Goal: Task Accomplishment & Management: Manage account settings

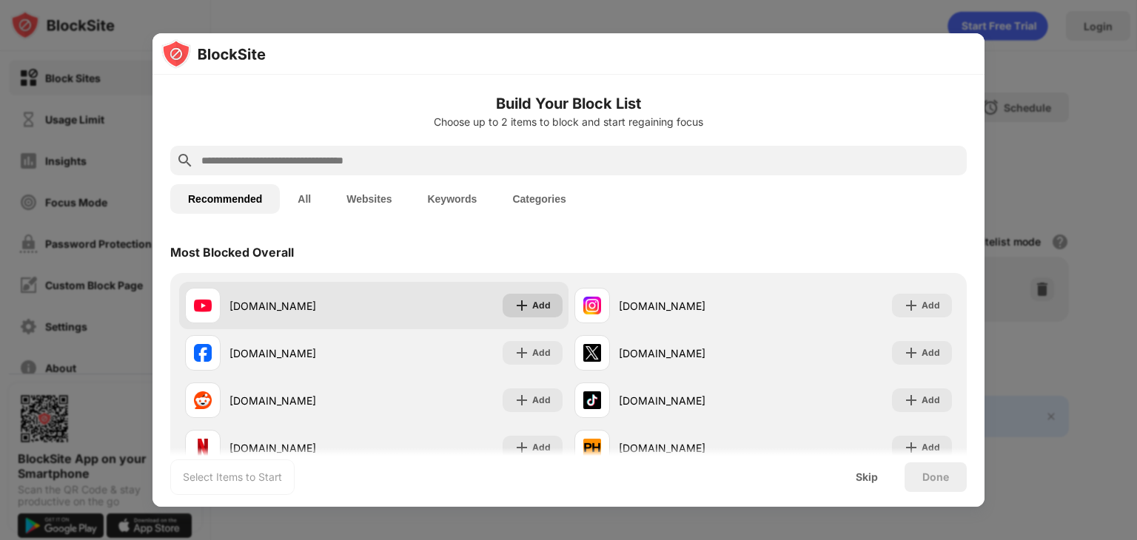
click at [533, 312] on div "Add" at bounding box center [541, 305] width 19 height 15
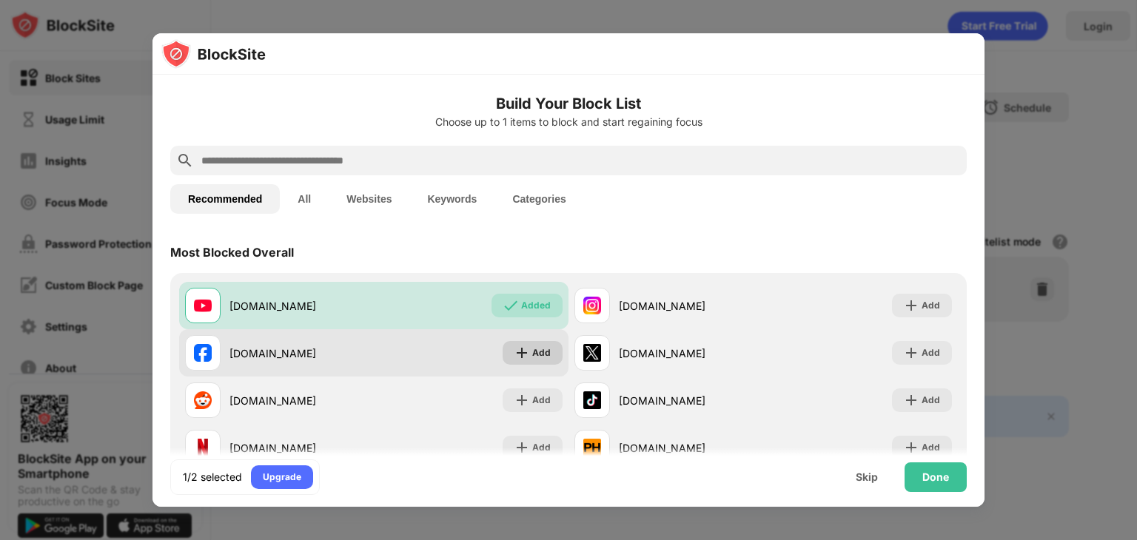
click at [533, 348] on div "Add" at bounding box center [541, 353] width 19 height 15
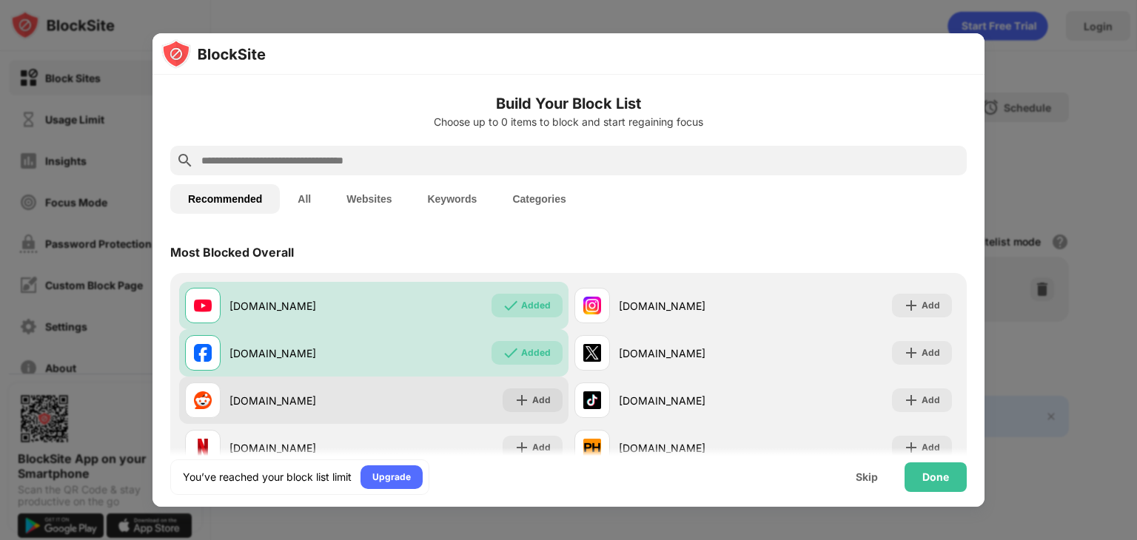
click at [529, 401] on img at bounding box center [521, 400] width 15 height 15
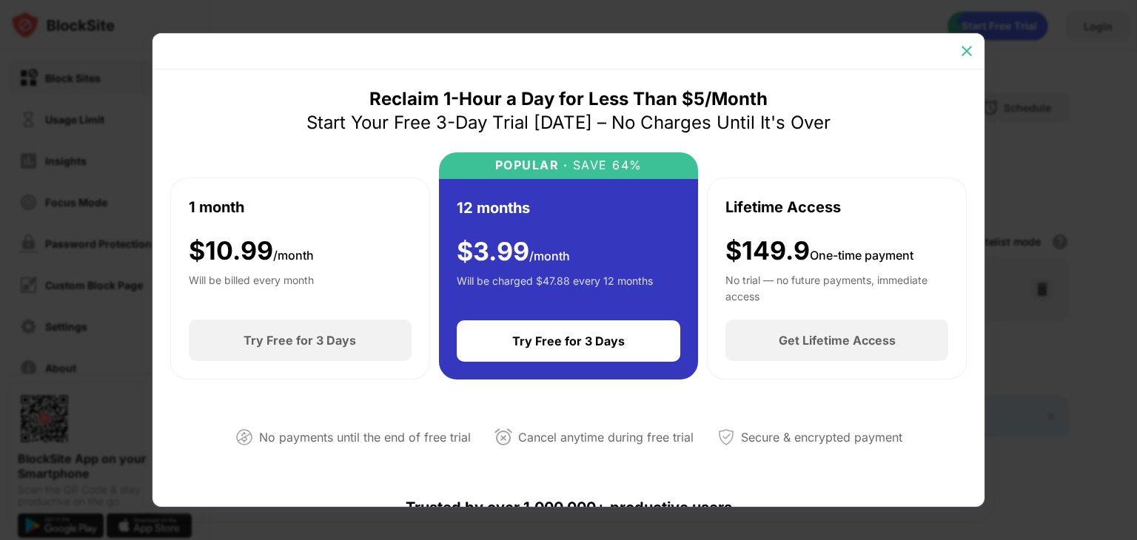
click at [961, 51] on img at bounding box center [966, 51] width 15 height 15
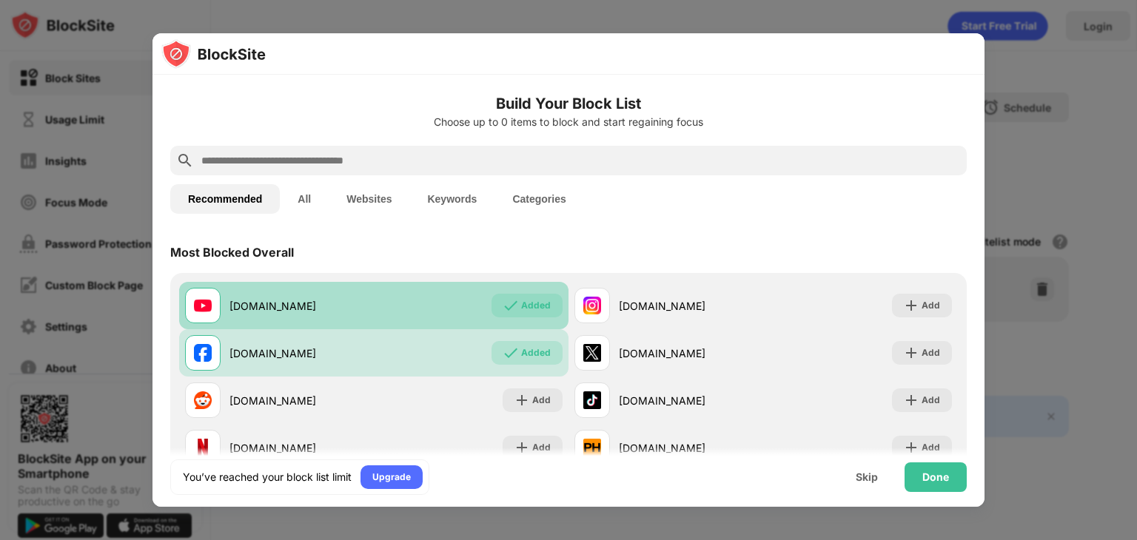
click at [549, 309] on div "Added" at bounding box center [536, 305] width 30 height 15
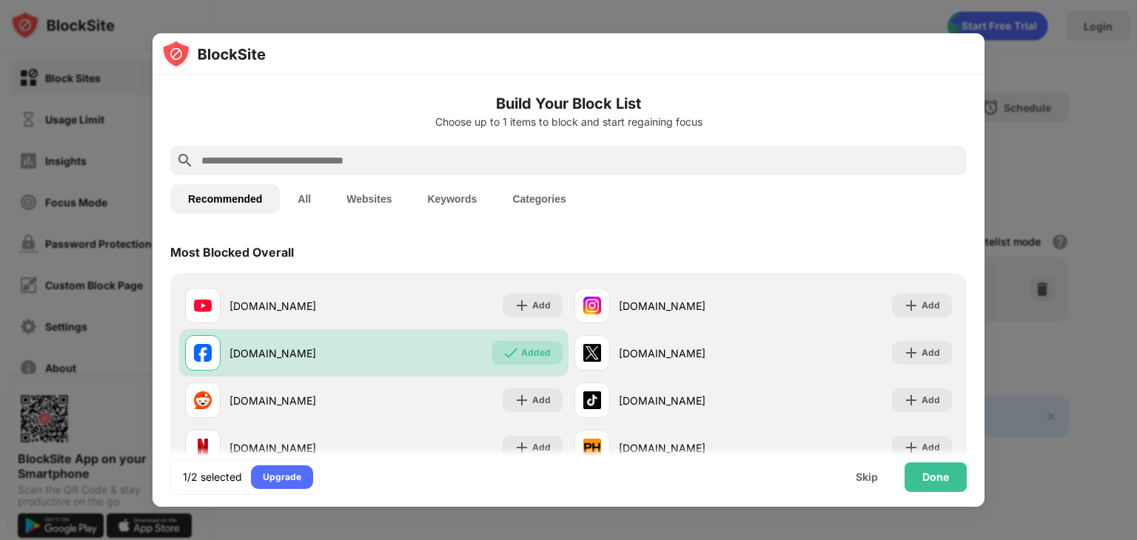
click at [241, 155] on input "text" at bounding box center [580, 161] width 761 height 18
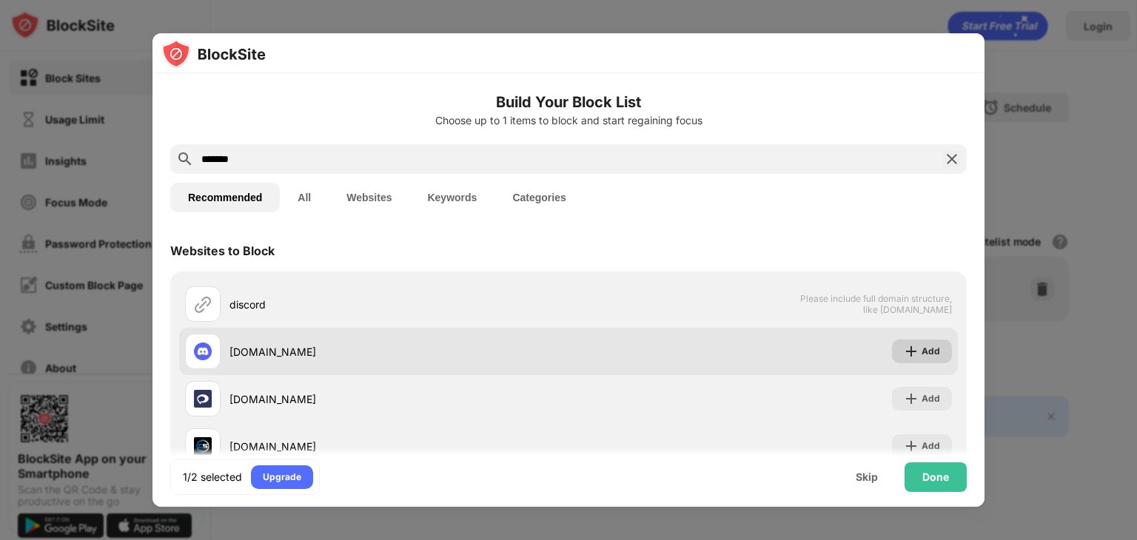
type input "*******"
click at [908, 346] on img at bounding box center [911, 351] width 15 height 15
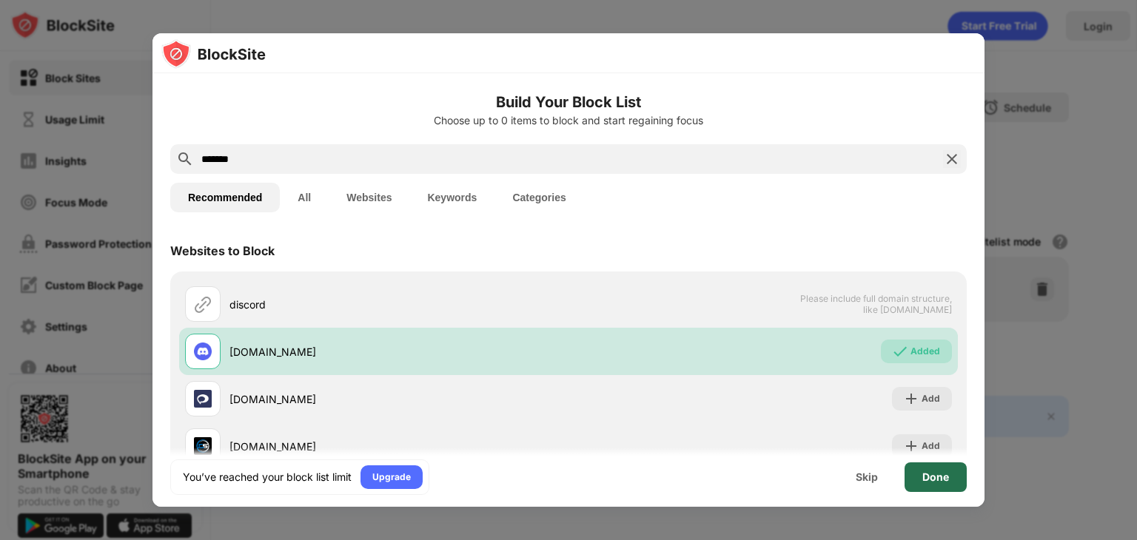
click at [925, 474] on div "Done" at bounding box center [935, 478] width 27 height 12
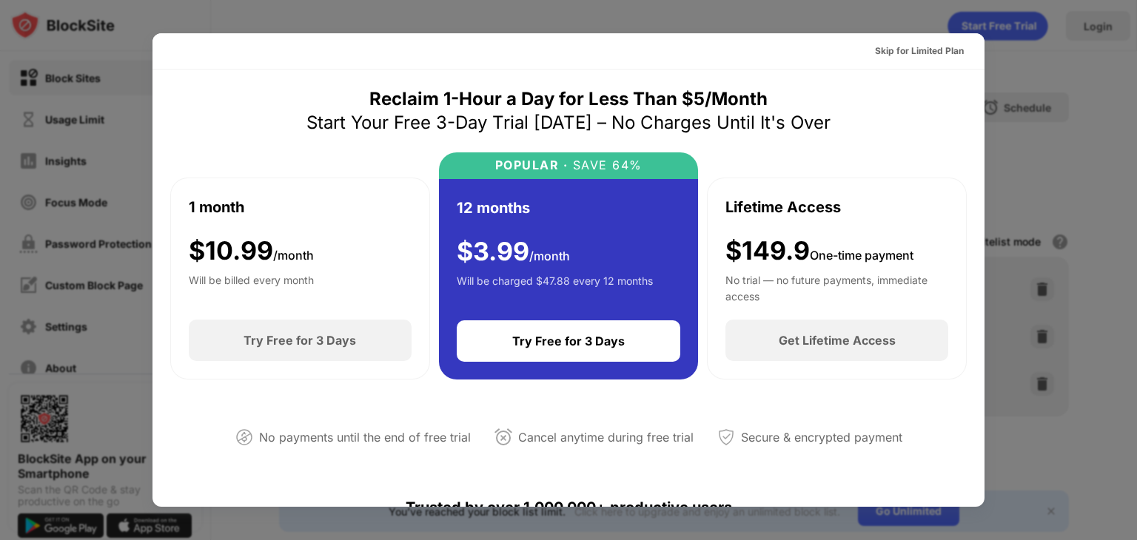
click at [1073, 188] on div at bounding box center [568, 270] width 1137 height 540
click at [605, 16] on div at bounding box center [568, 270] width 1137 height 540
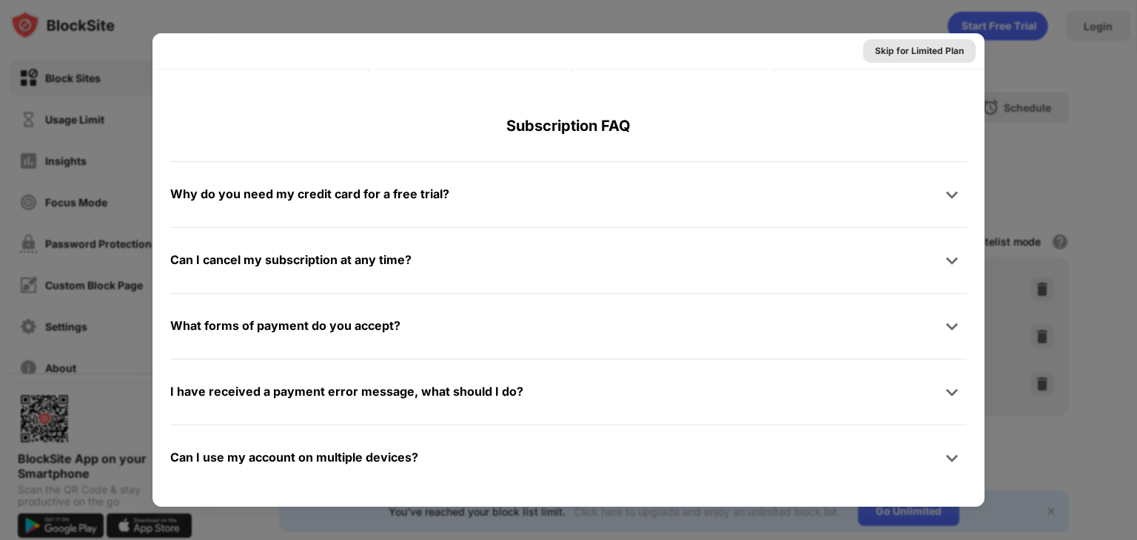
click at [887, 47] on div "Skip for Limited Plan" at bounding box center [919, 51] width 89 height 15
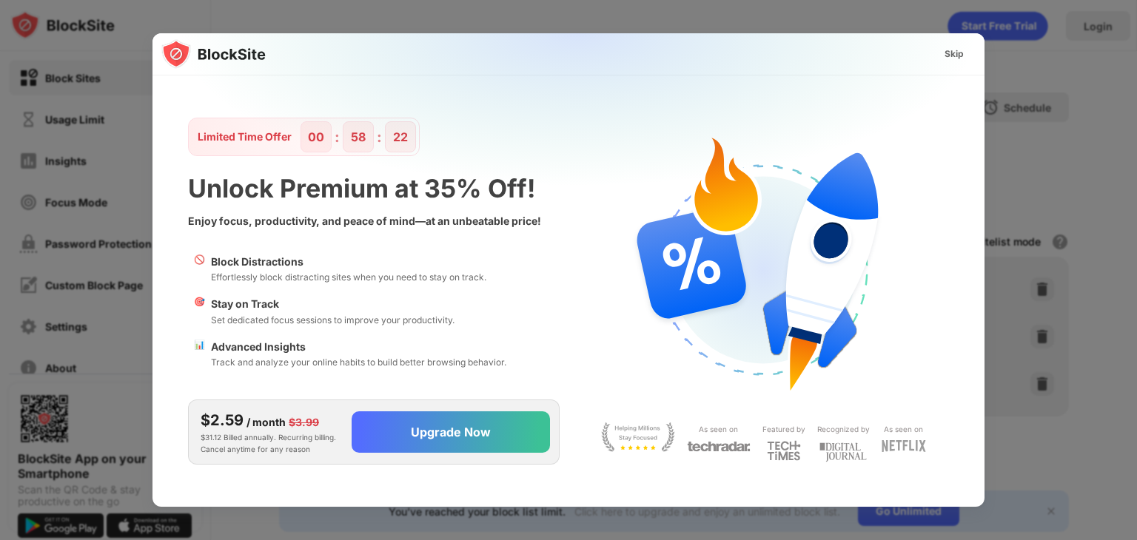
scroll to position [0, 0]
click at [939, 50] on div "Skip" at bounding box center [954, 54] width 43 height 24
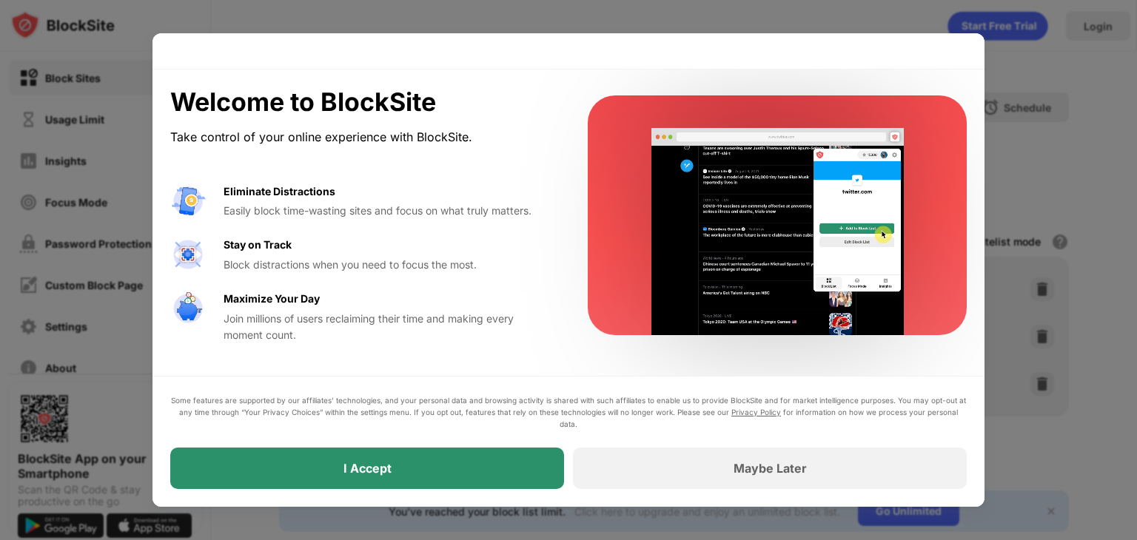
click at [358, 465] on div "I Accept" at bounding box center [367, 468] width 48 height 15
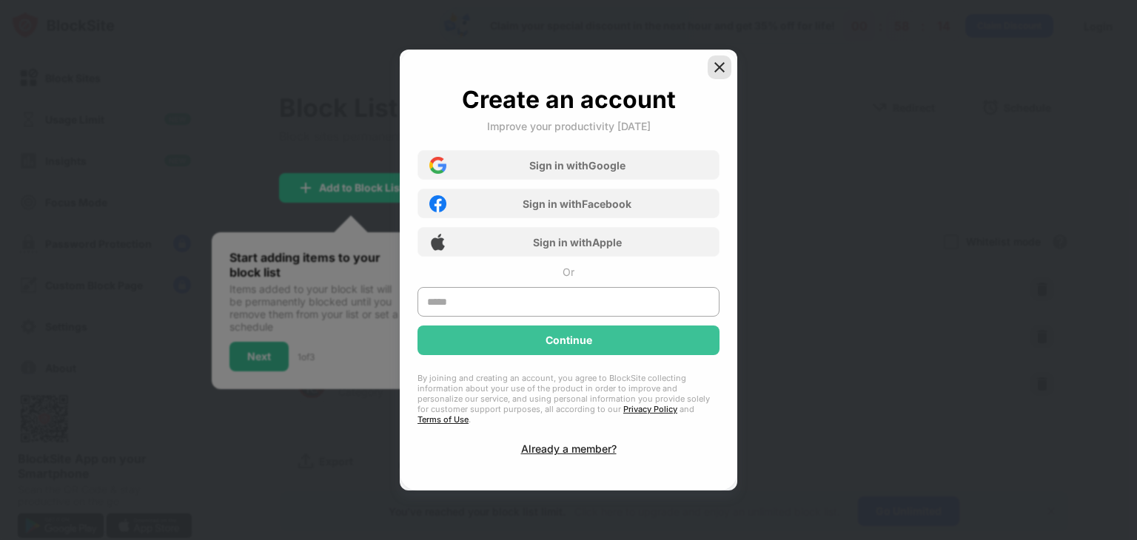
click at [717, 75] on img at bounding box center [719, 67] width 15 height 15
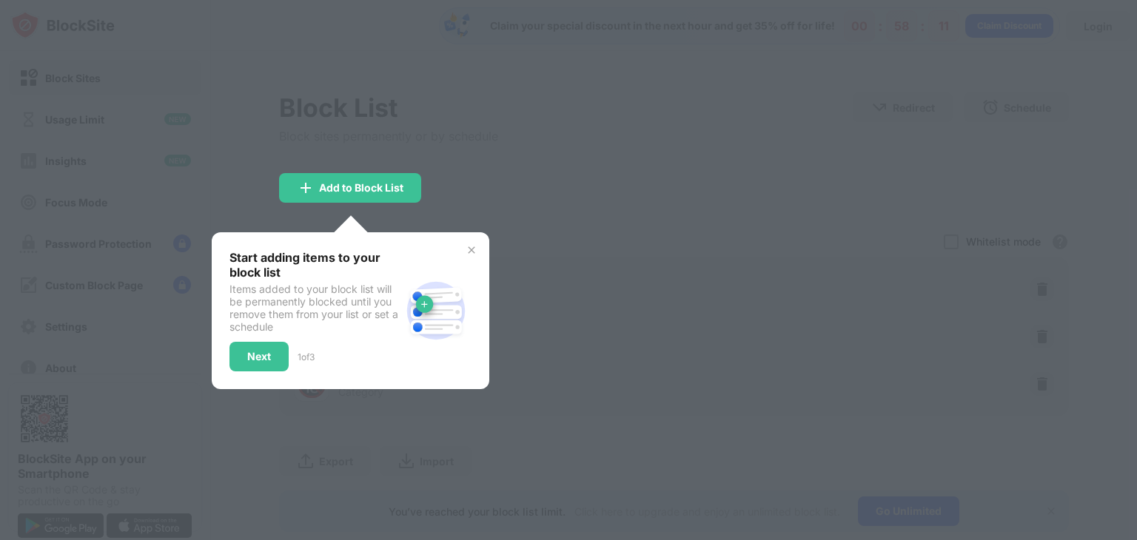
click at [469, 253] on img at bounding box center [472, 250] width 12 height 12
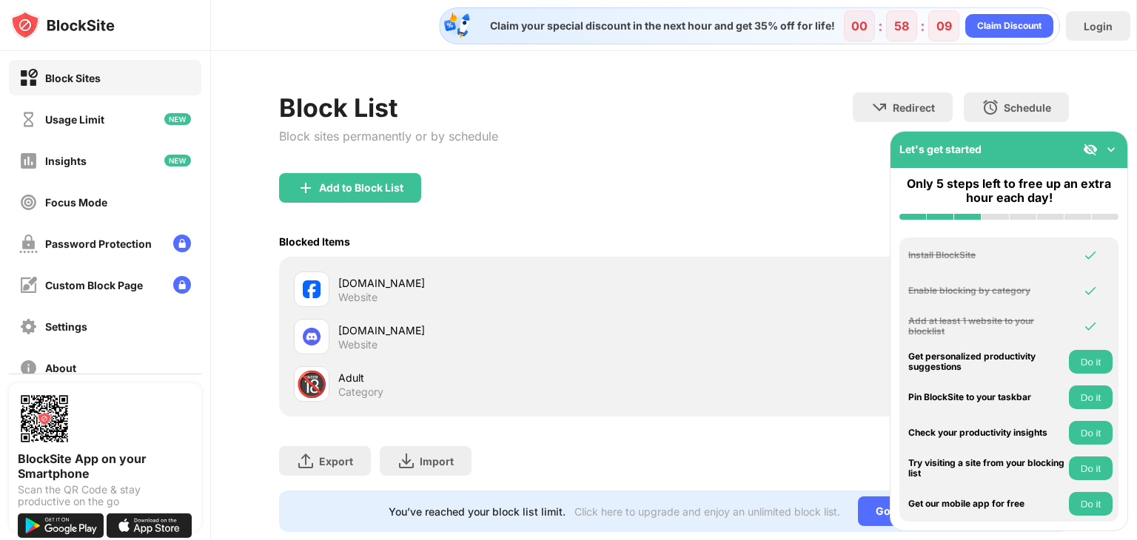
click at [1108, 144] on img at bounding box center [1111, 149] width 15 height 15
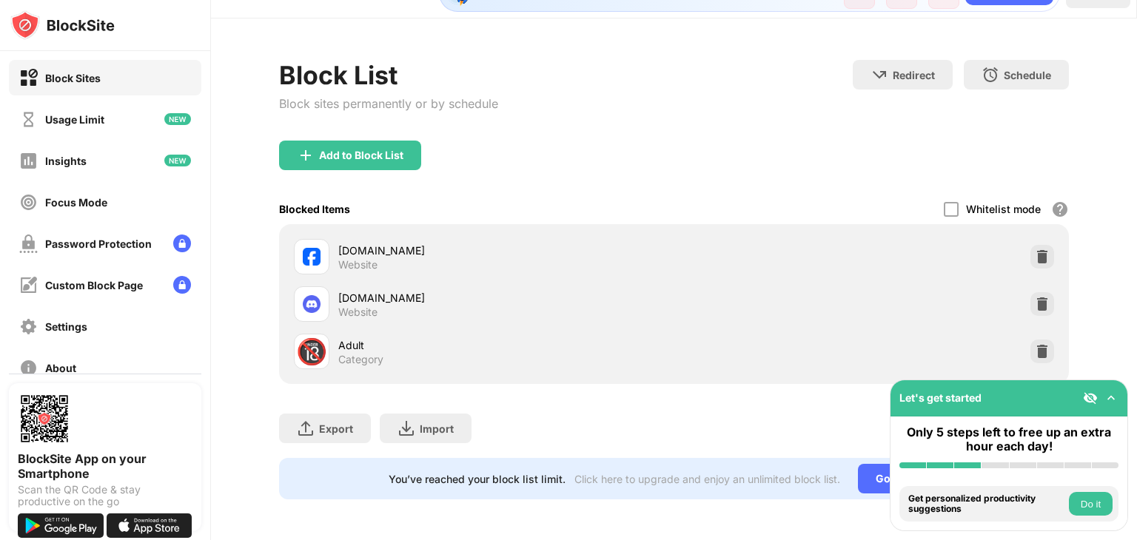
scroll to position [32, 0]
click at [1097, 511] on button "Do it" at bounding box center [1091, 504] width 44 height 24
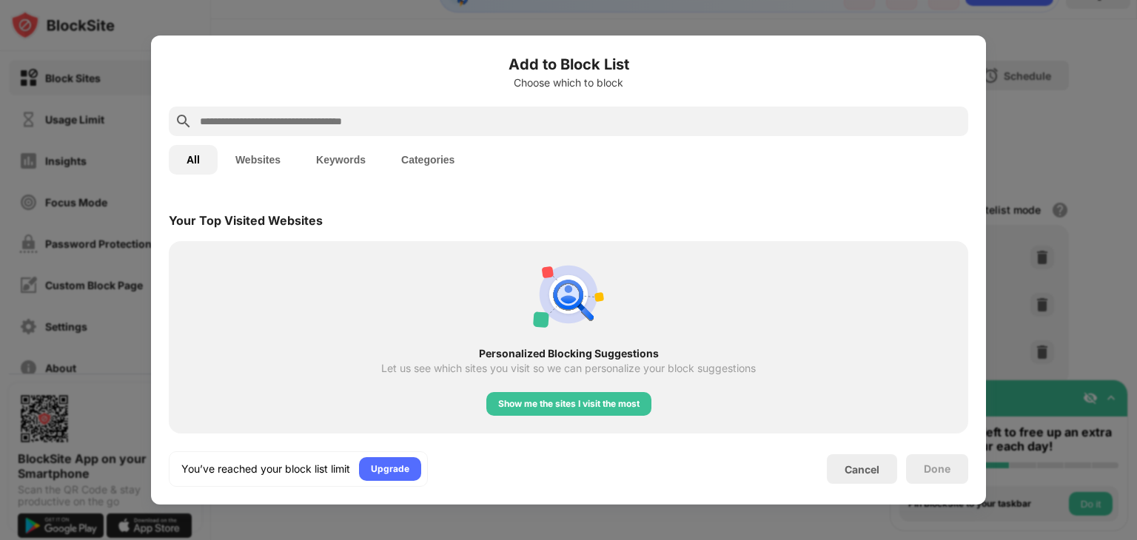
scroll to position [515, 0]
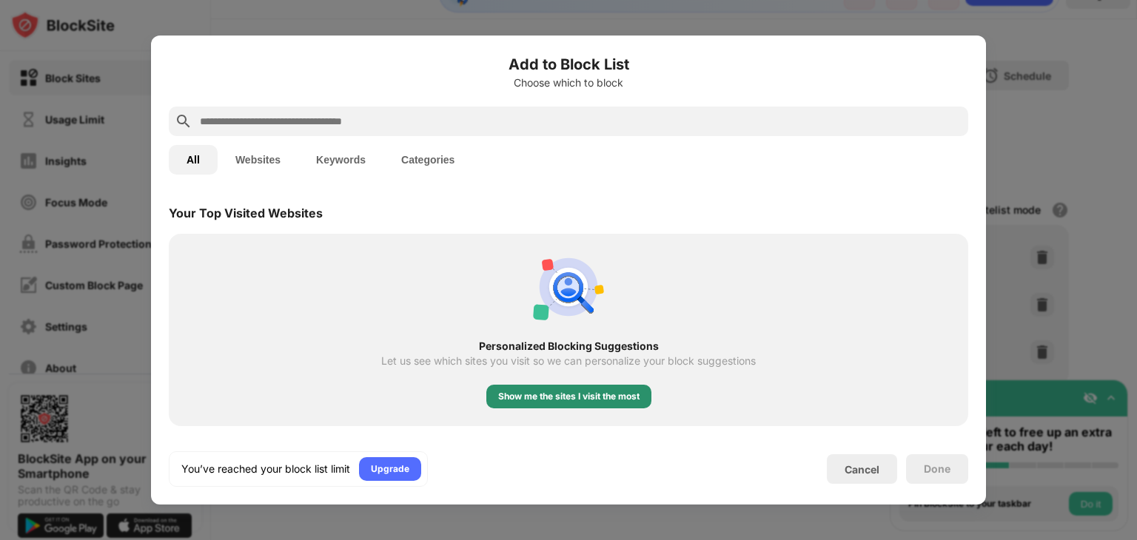
click at [600, 401] on div "Show me the sites I visit the most" at bounding box center [568, 396] width 141 height 15
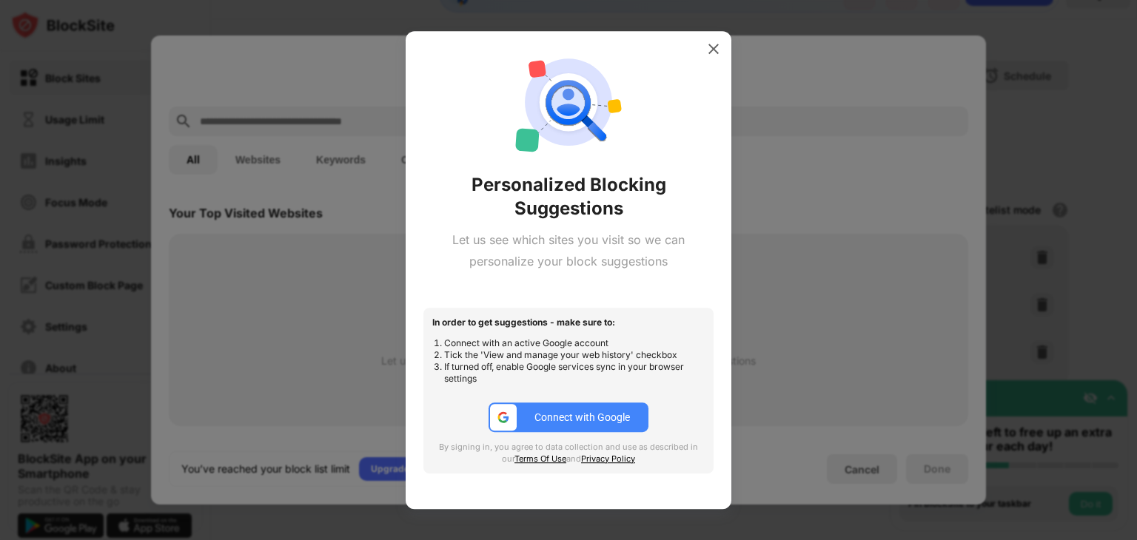
click at [560, 409] on button "Connect with Google" at bounding box center [569, 418] width 160 height 30
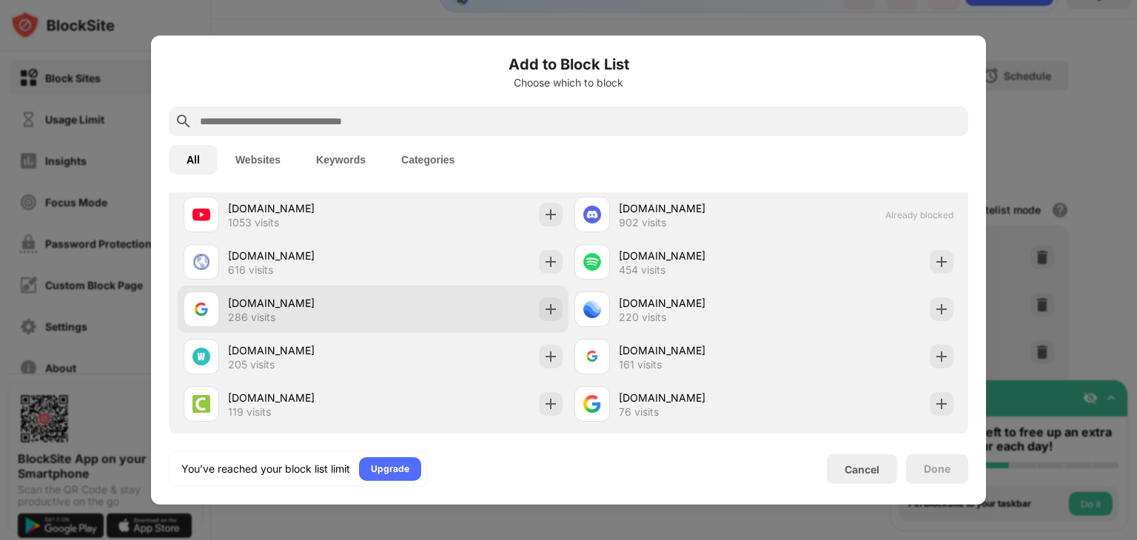
scroll to position [568, 0]
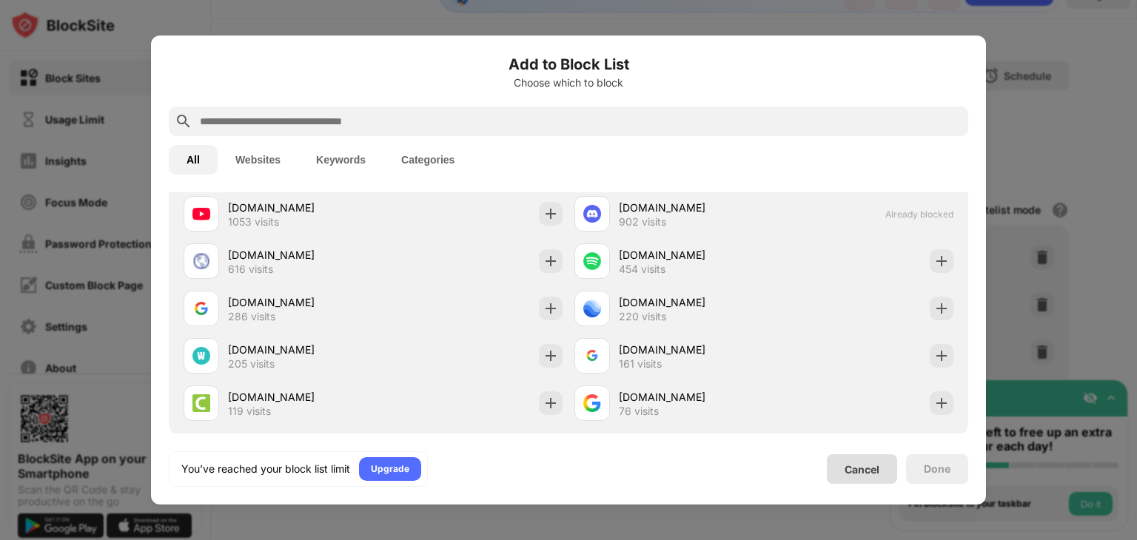
click at [862, 473] on div "Cancel" at bounding box center [862, 469] width 35 height 13
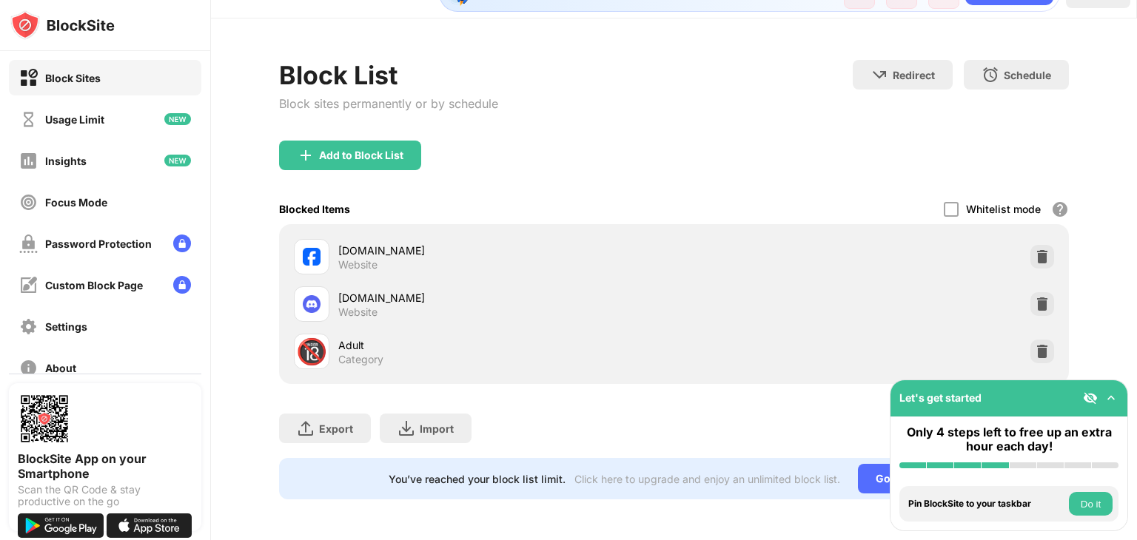
scroll to position [25, 0]
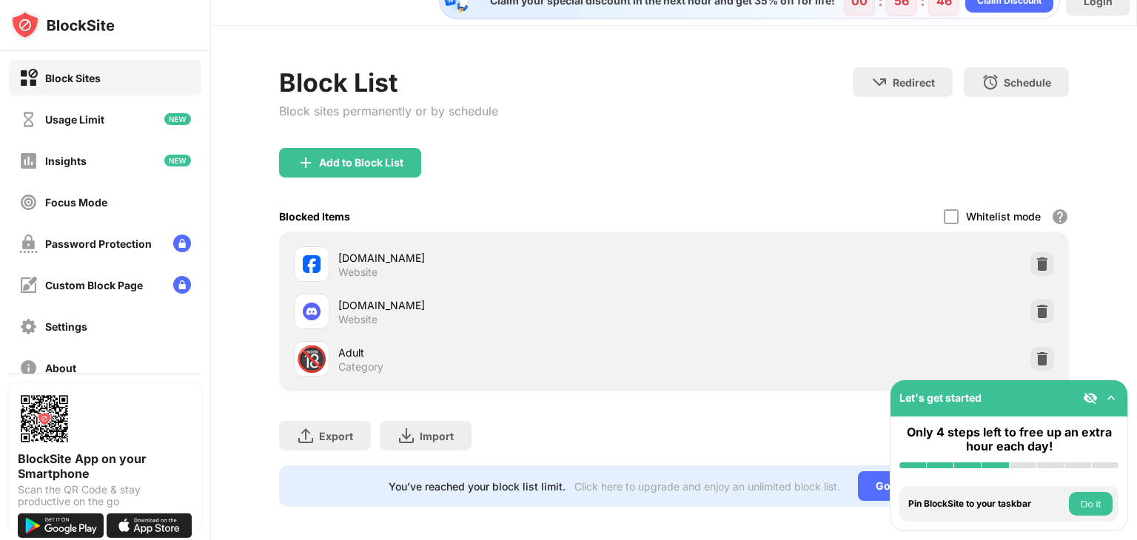
click at [1112, 405] on img at bounding box center [1111, 398] width 15 height 15
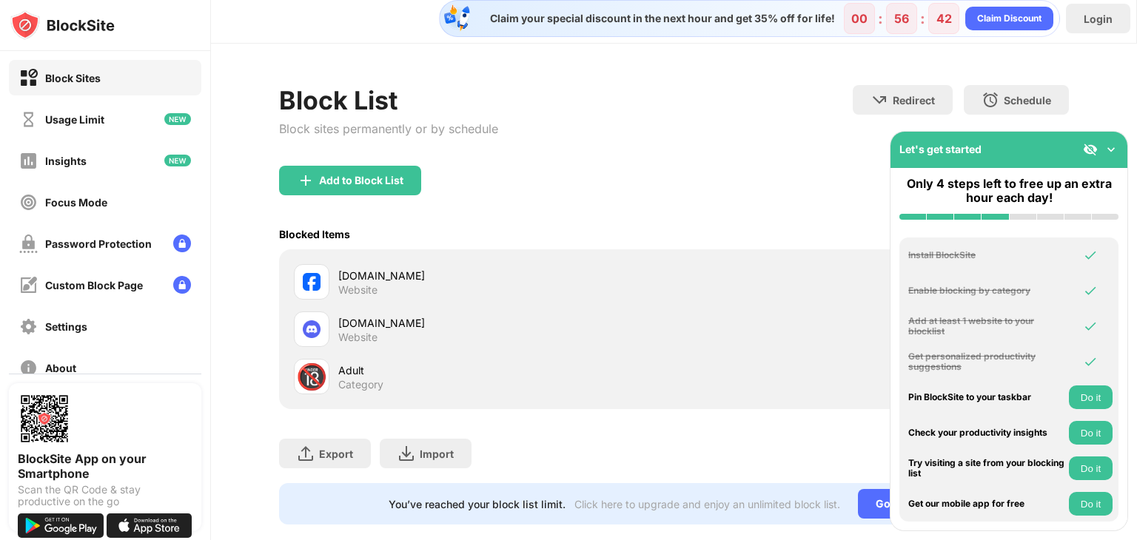
scroll to position [0, 0]
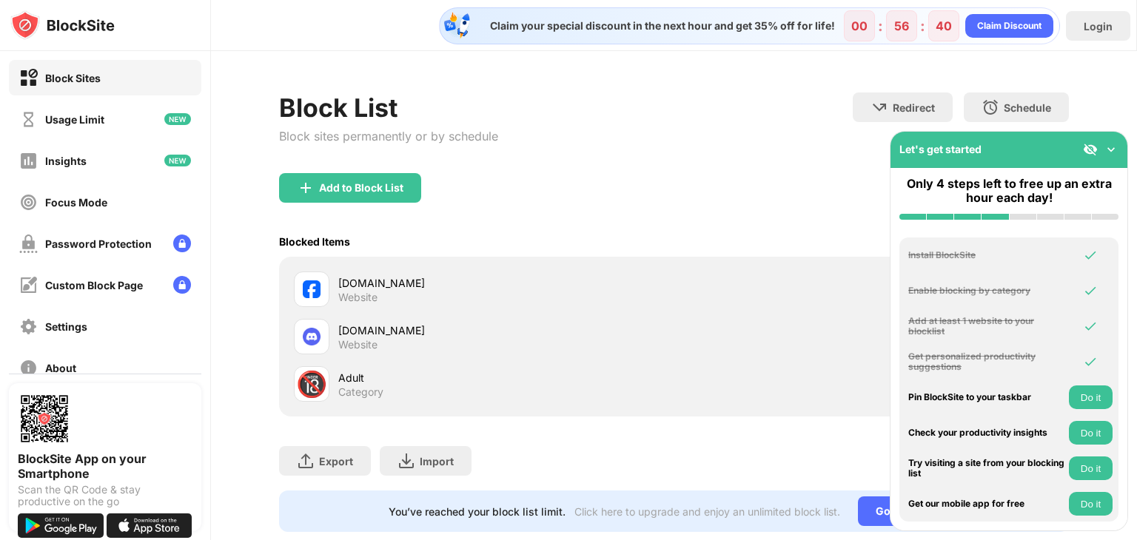
click at [1113, 149] on img at bounding box center [1111, 149] width 15 height 15
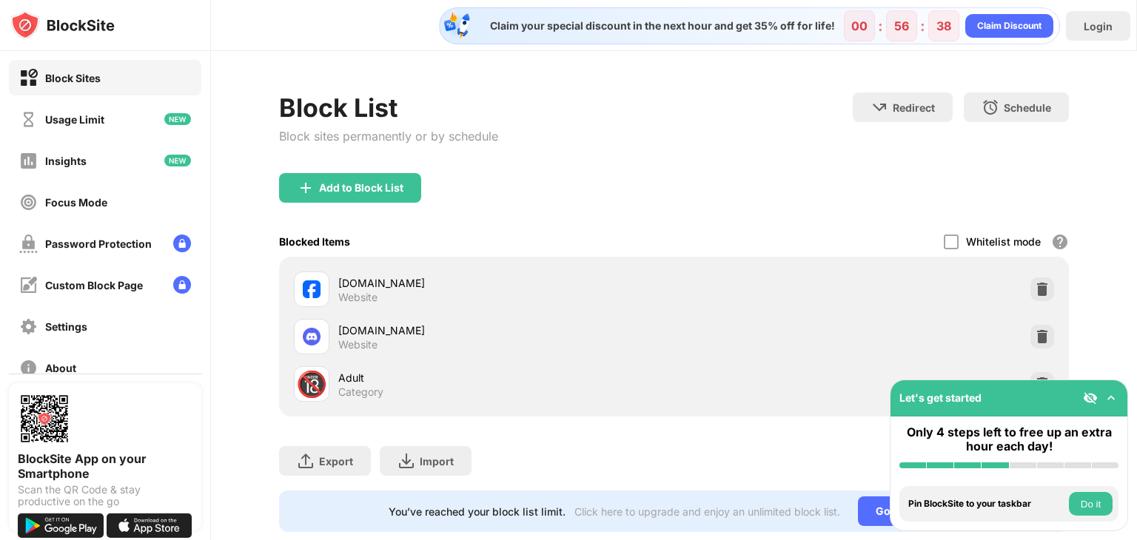
scroll to position [33, 0]
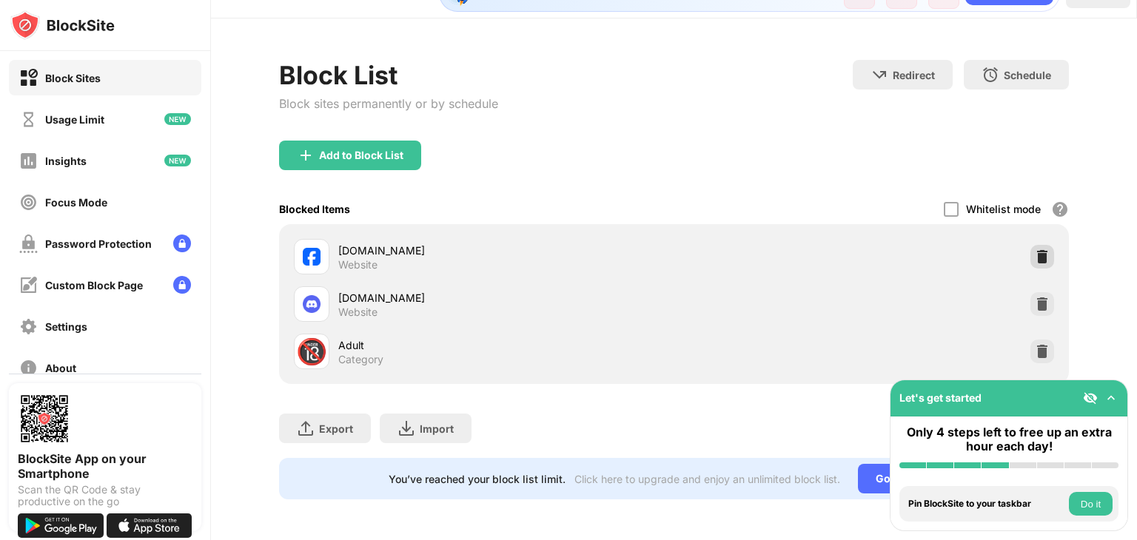
click at [1048, 262] on img at bounding box center [1042, 256] width 15 height 15
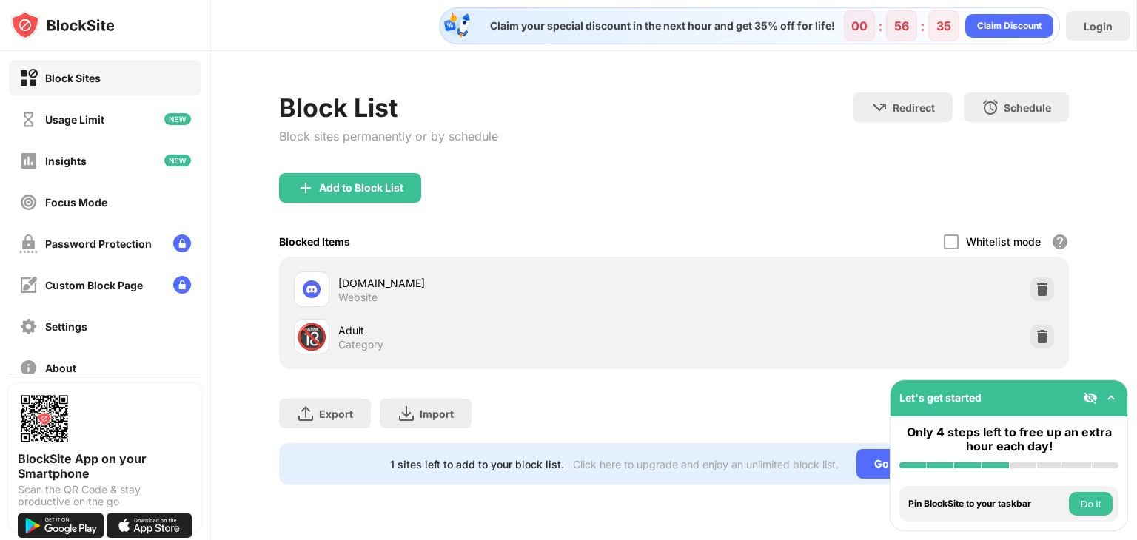
scroll to position [0, 0]
click at [360, 182] on div "Add to Block List" at bounding box center [361, 188] width 84 height 12
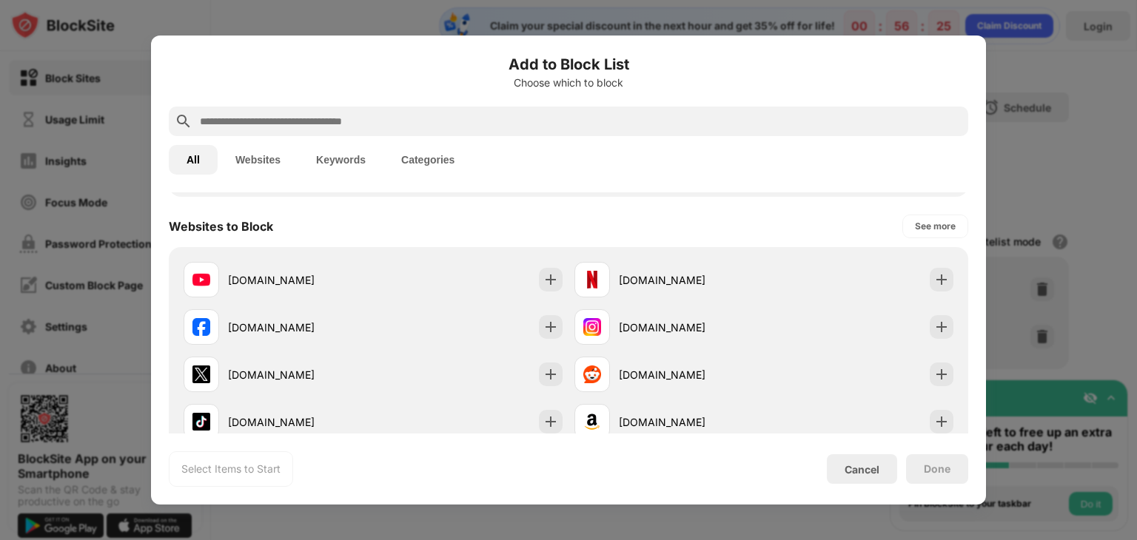
scroll to position [195, 0]
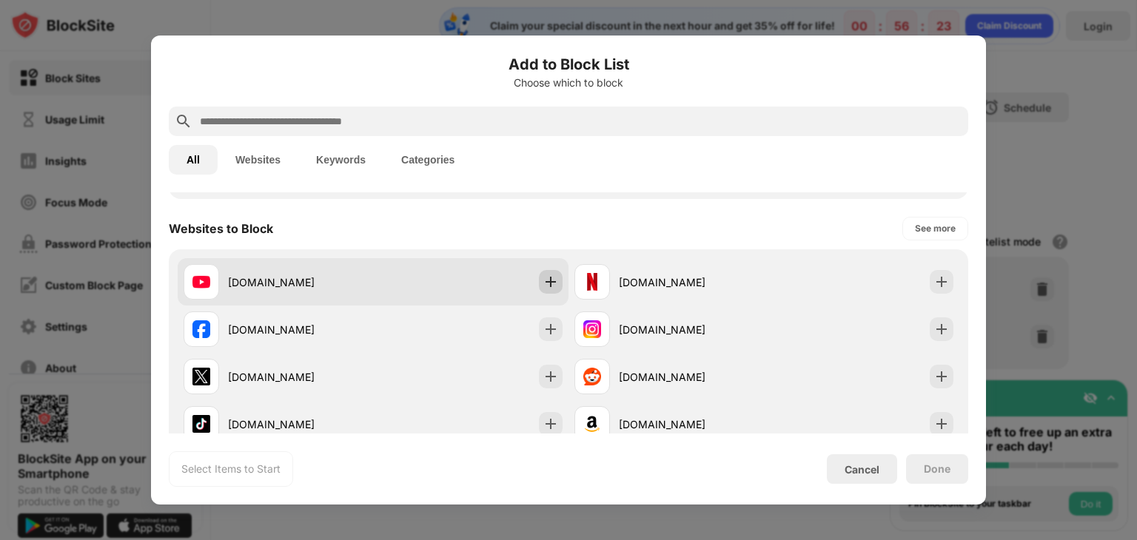
click at [554, 289] on img at bounding box center [550, 282] width 15 height 15
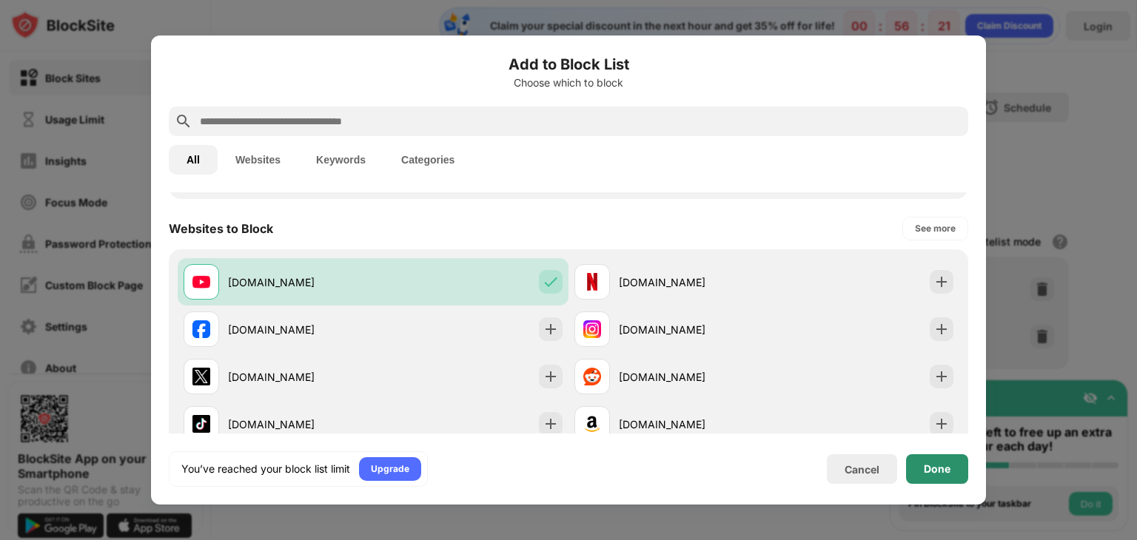
click at [947, 455] on div "Done" at bounding box center [937, 470] width 62 height 30
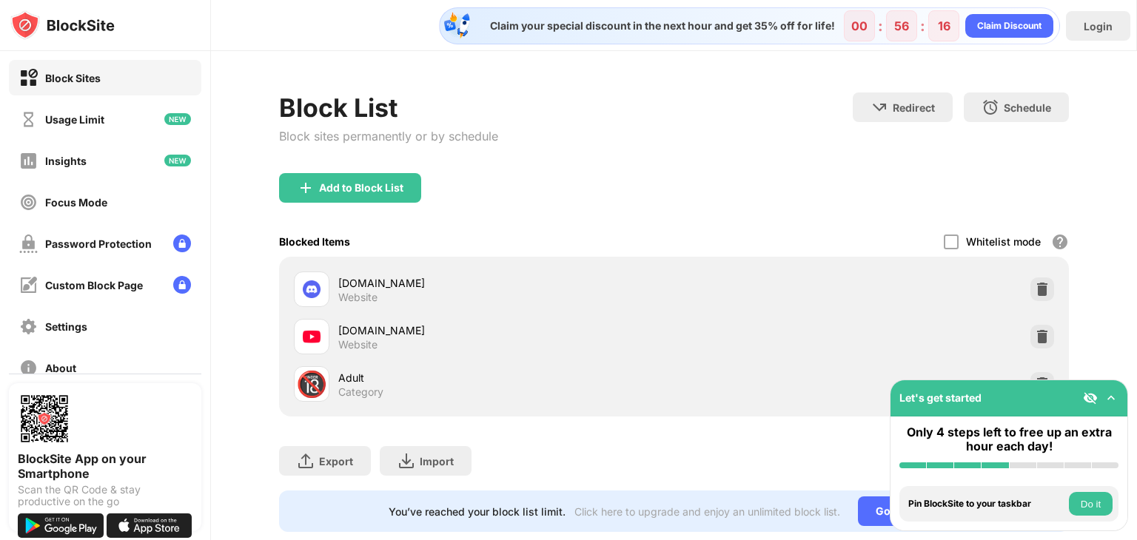
click at [1085, 514] on button "Do it" at bounding box center [1091, 504] width 44 height 24
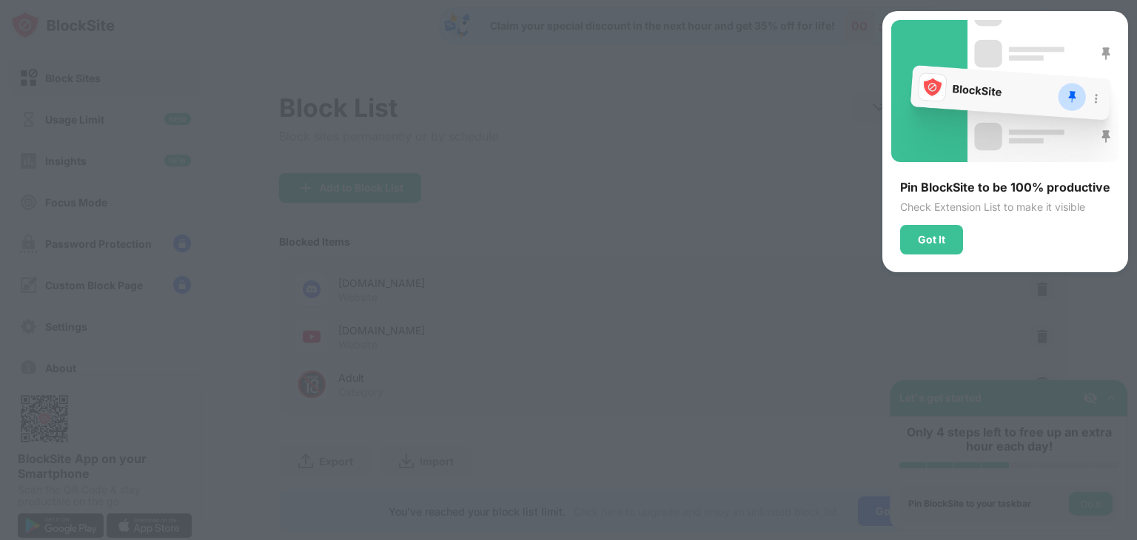
click at [936, 220] on div "Pin BlockSite to be 100% productive Check Extension List to make it visible Got…" at bounding box center [1005, 217] width 228 height 75
click at [935, 222] on div "Pin BlockSite to be 100% productive Check Extension List to make it visible Got…" at bounding box center [1005, 217] width 228 height 75
click at [933, 225] on div "Got It" at bounding box center [931, 240] width 63 height 30
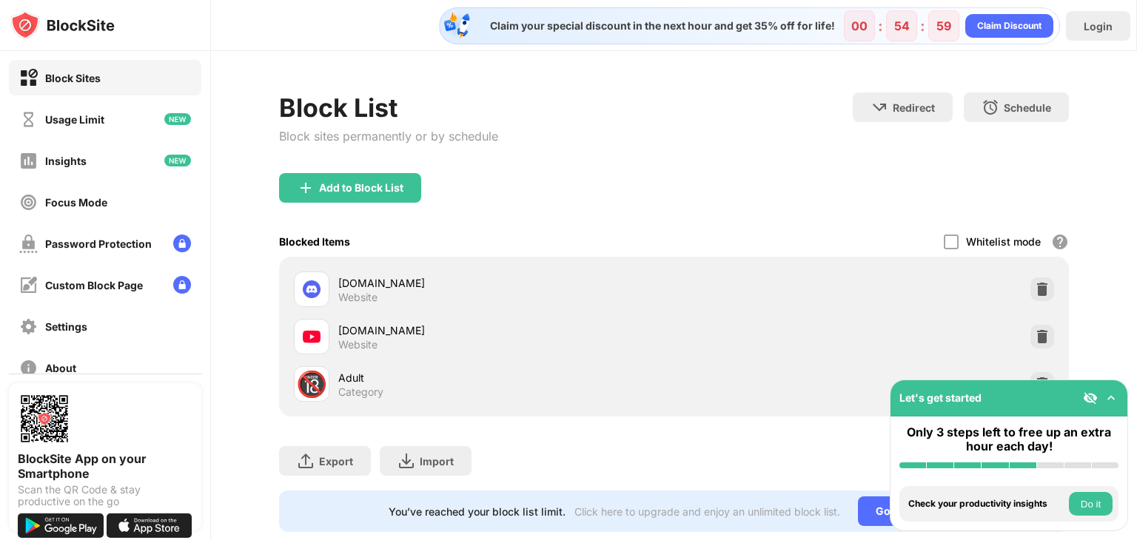
click at [1113, 400] on img at bounding box center [1111, 398] width 15 height 15
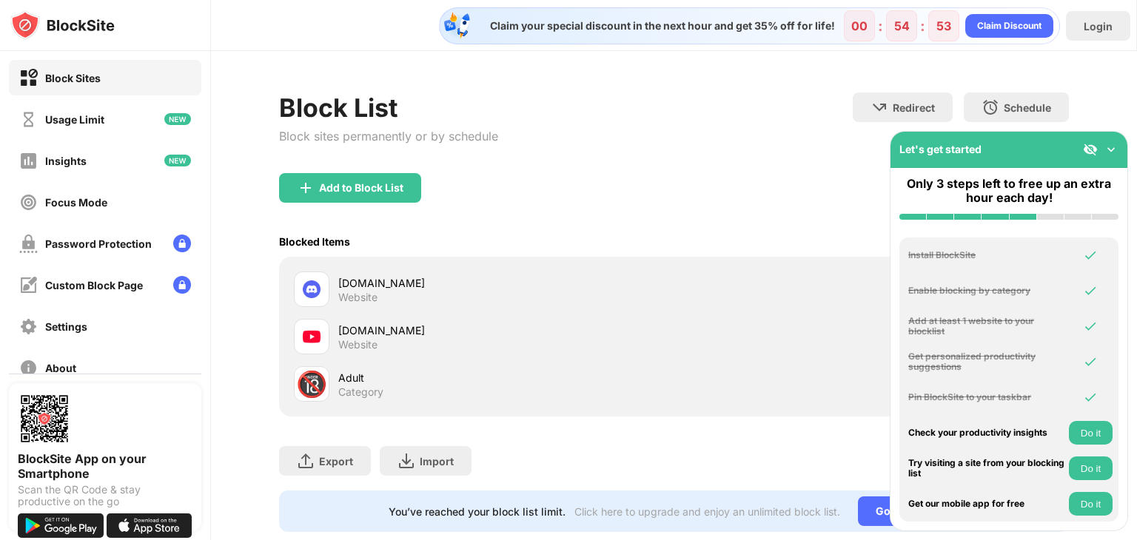
click at [694, 115] on div "Block List Block sites permanently or by schedule Redirect Choose a site to be …" at bounding box center [674, 133] width 790 height 81
click at [1110, 151] on img at bounding box center [1111, 149] width 15 height 15
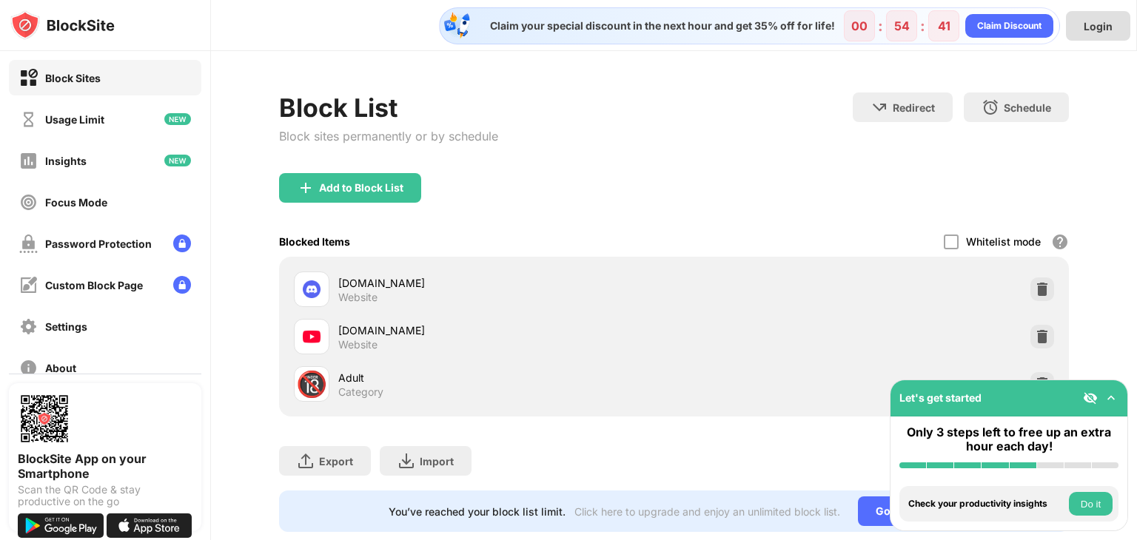
click at [1093, 28] on div "Login" at bounding box center [1098, 26] width 29 height 13
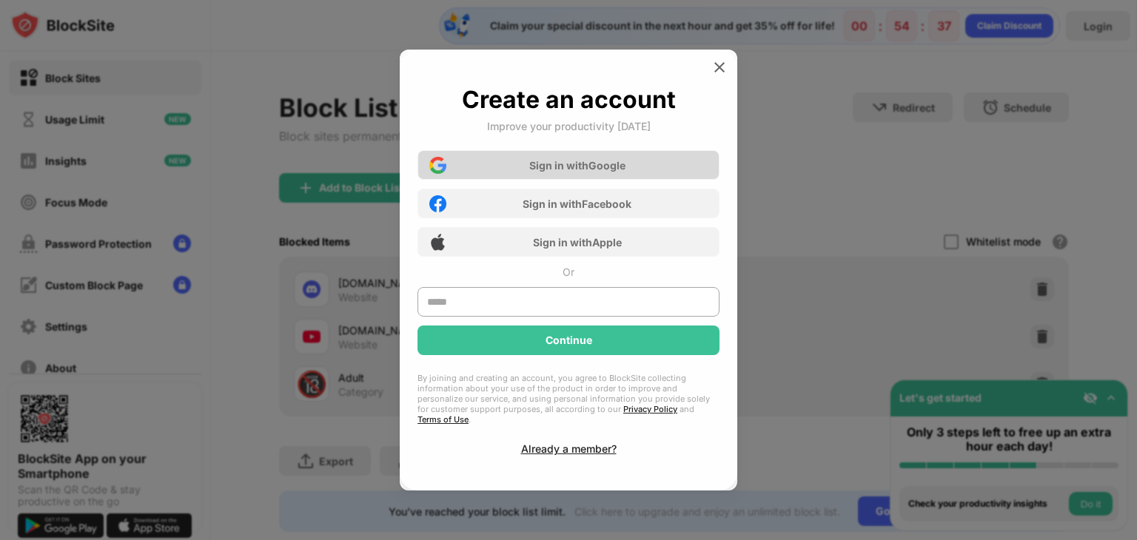
click at [577, 172] on div "Sign in with Google" at bounding box center [577, 165] width 96 height 13
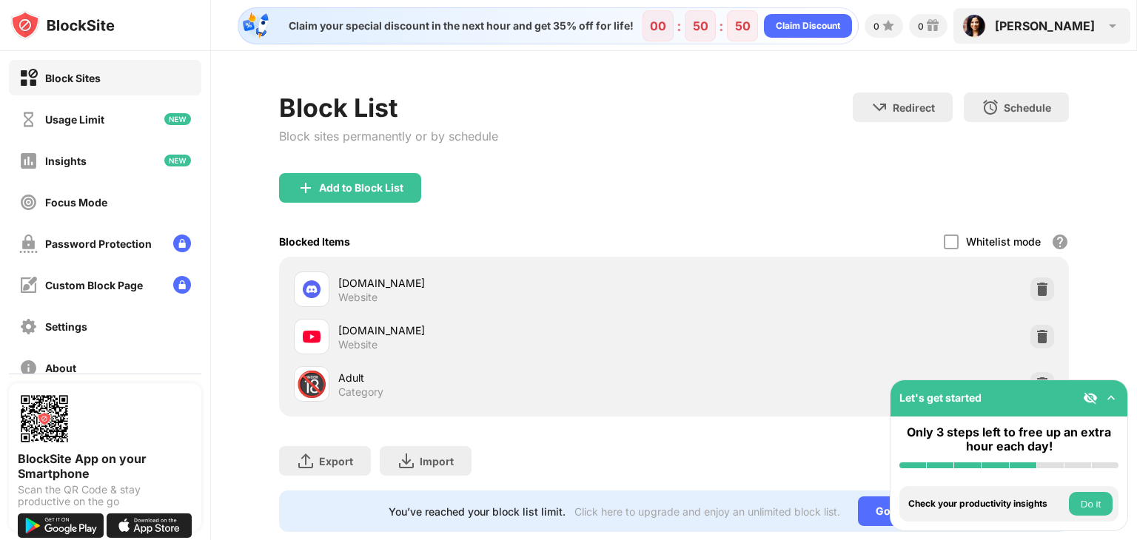
click at [1059, 27] on div "[PERSON_NAME]" at bounding box center [1045, 26] width 100 height 15
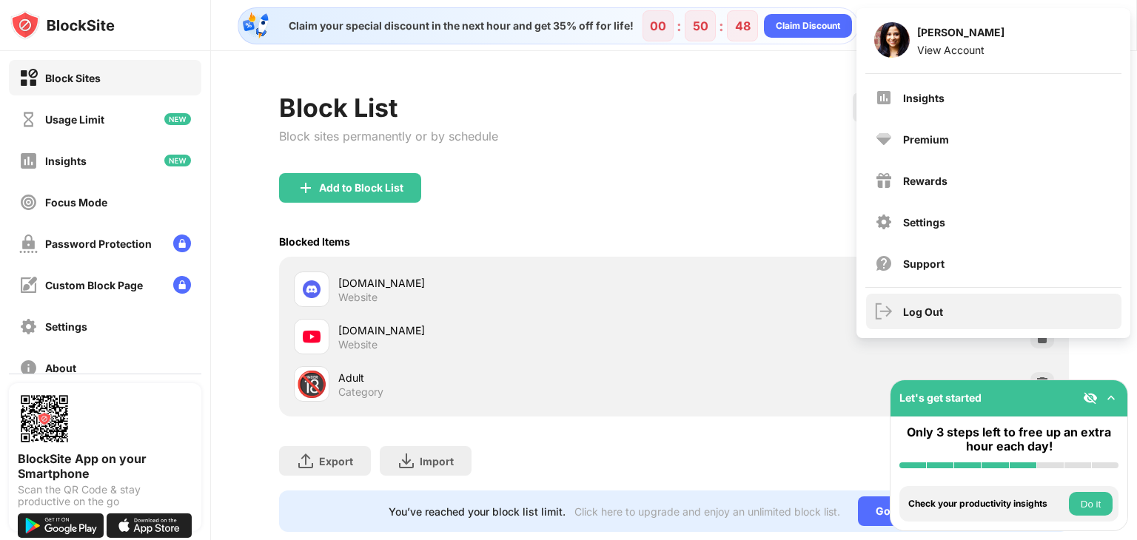
click at [927, 298] on div "Log Out" at bounding box center [993, 312] width 255 height 36
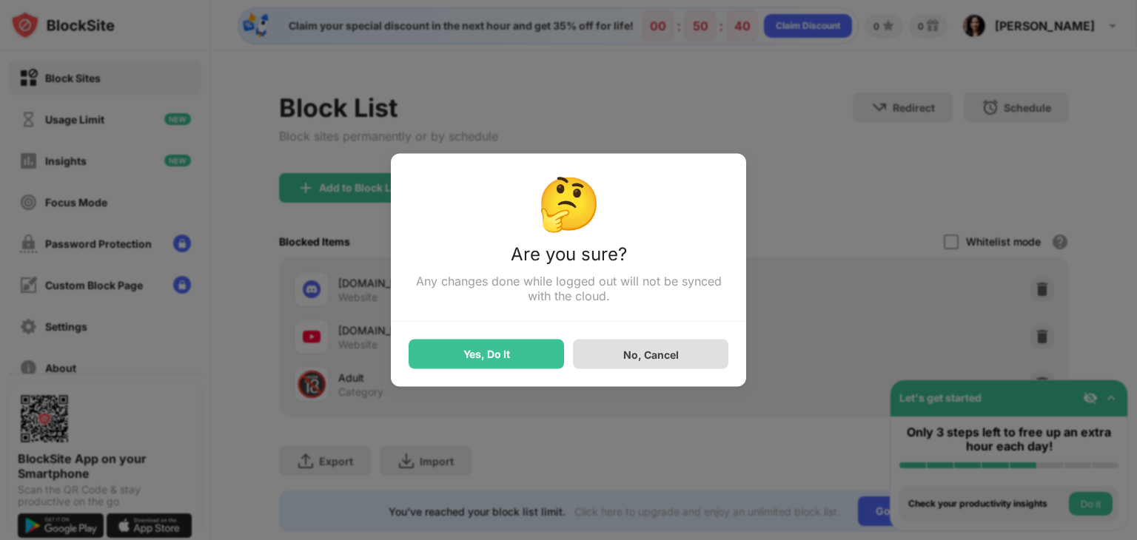
click at [624, 354] on div "No, Cancel" at bounding box center [651, 354] width 56 height 13
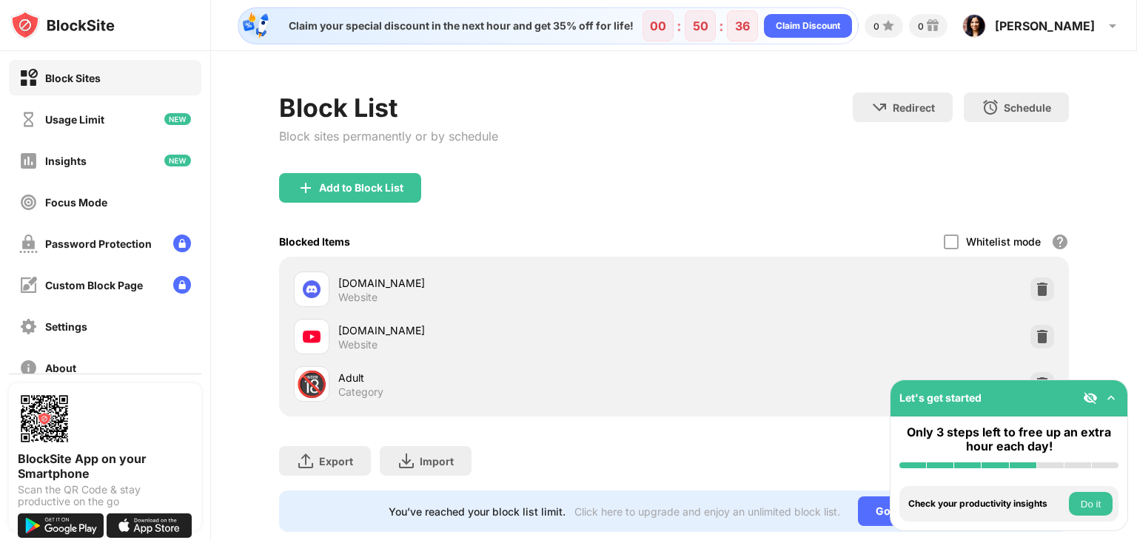
click at [1107, 392] on img at bounding box center [1111, 398] width 15 height 15
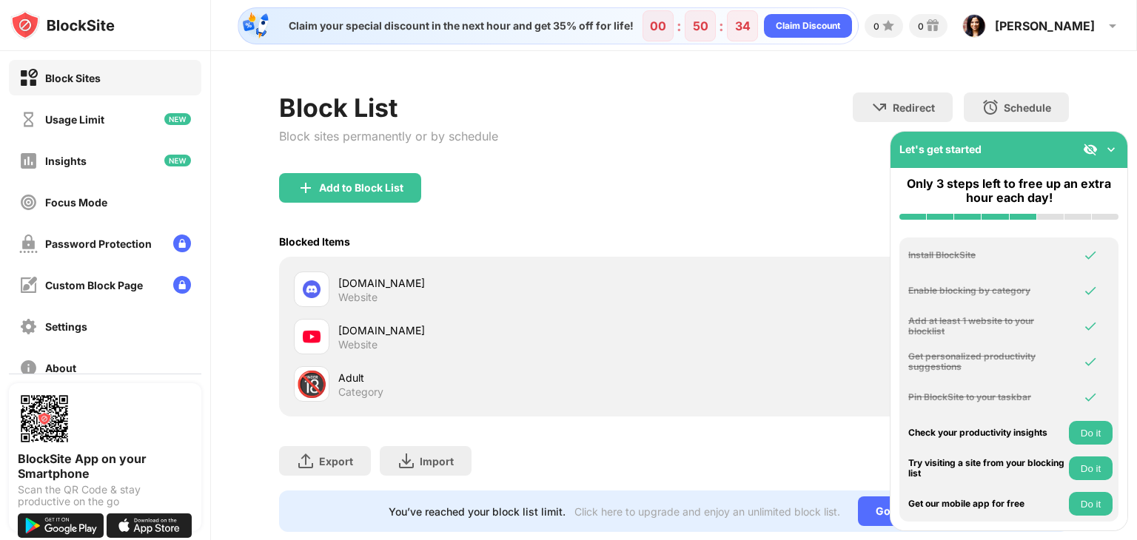
click at [771, 184] on div "Add to Block List" at bounding box center [674, 199] width 790 height 53
click at [1110, 150] on img at bounding box center [1111, 149] width 15 height 15
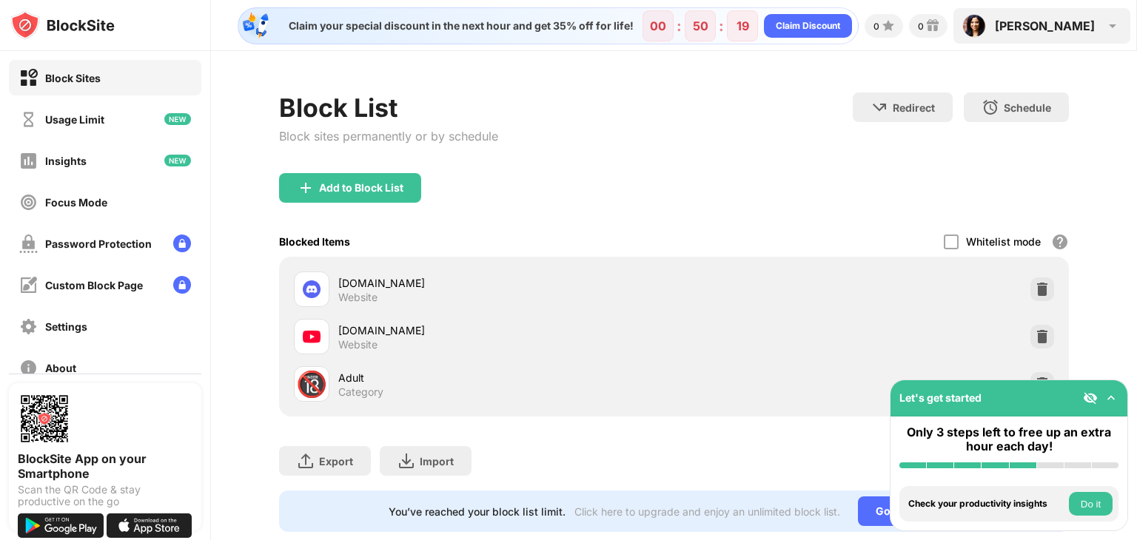
click at [1068, 27] on div "[PERSON_NAME]" at bounding box center [1045, 26] width 100 height 15
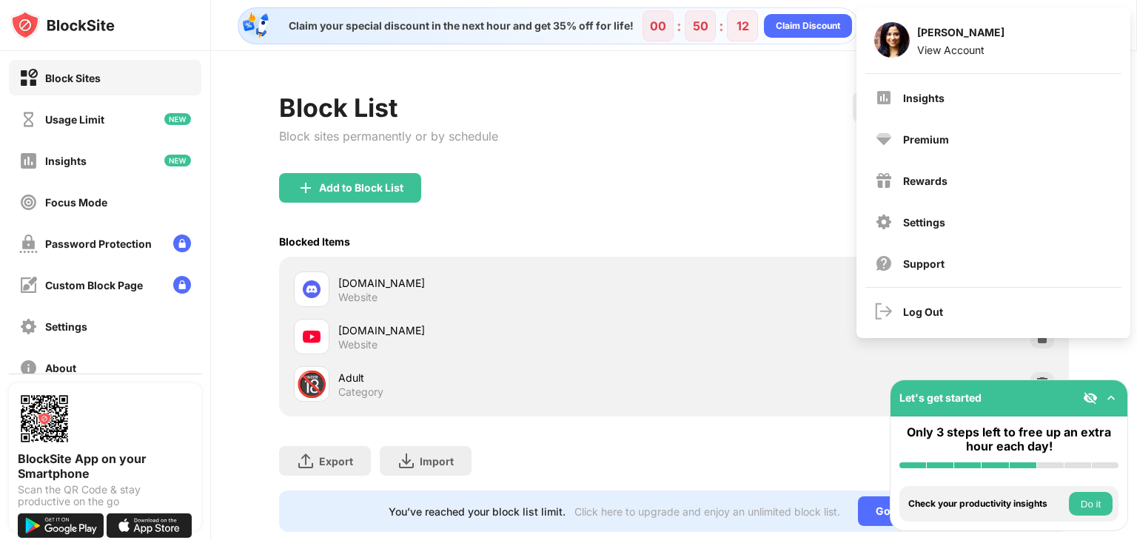
click at [552, 150] on div "Block List Block sites permanently or by schedule Redirect Choose a site to be …" at bounding box center [674, 133] width 790 height 81
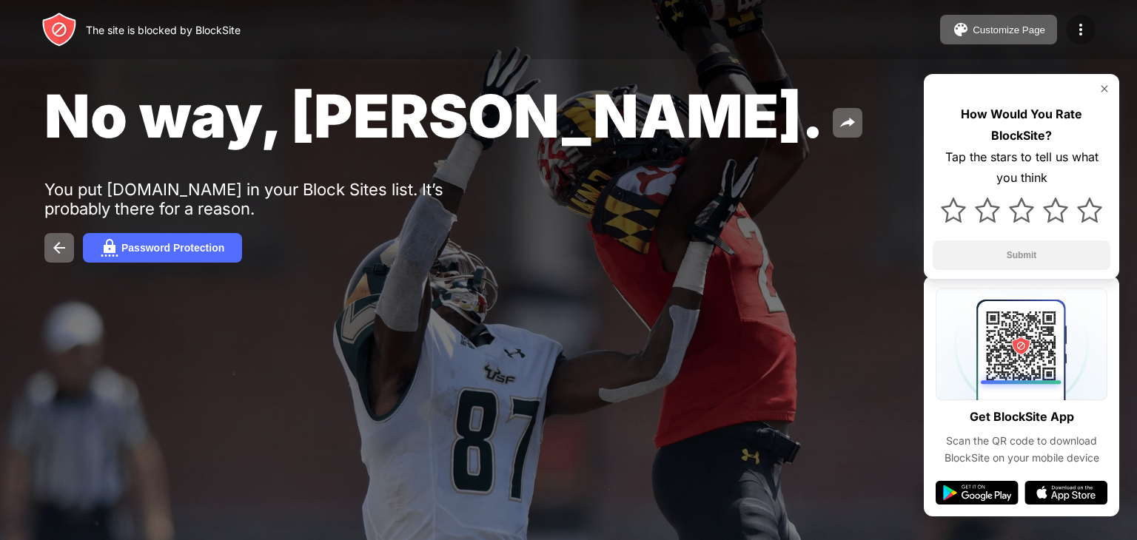
click at [1091, 33] on div at bounding box center [1081, 30] width 30 height 30
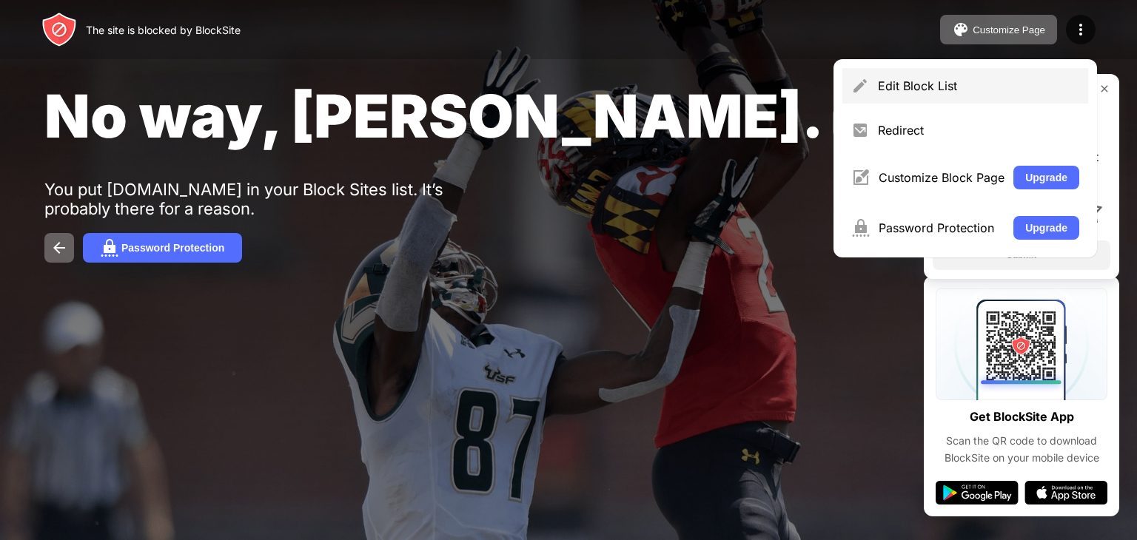
click at [925, 91] on div "Edit Block List" at bounding box center [978, 85] width 201 height 15
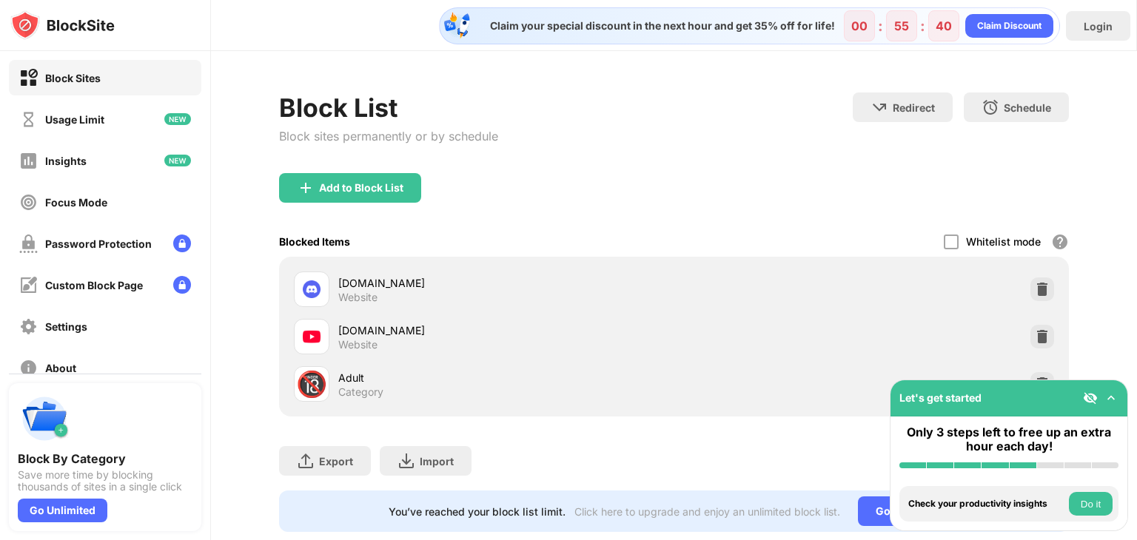
click at [1105, 403] on img at bounding box center [1111, 398] width 15 height 15
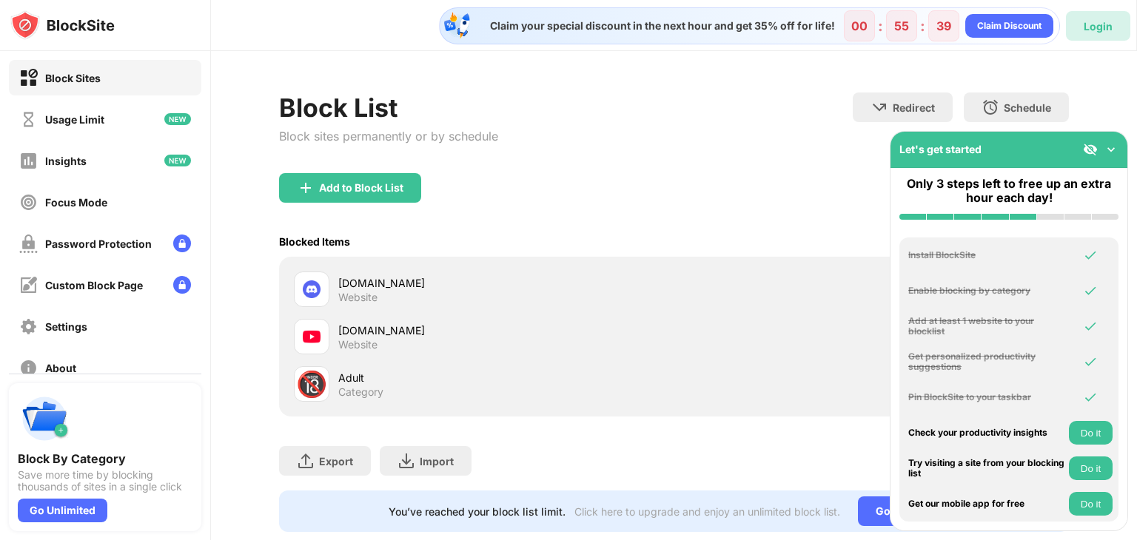
click at [1104, 29] on div "Login" at bounding box center [1098, 26] width 29 height 13
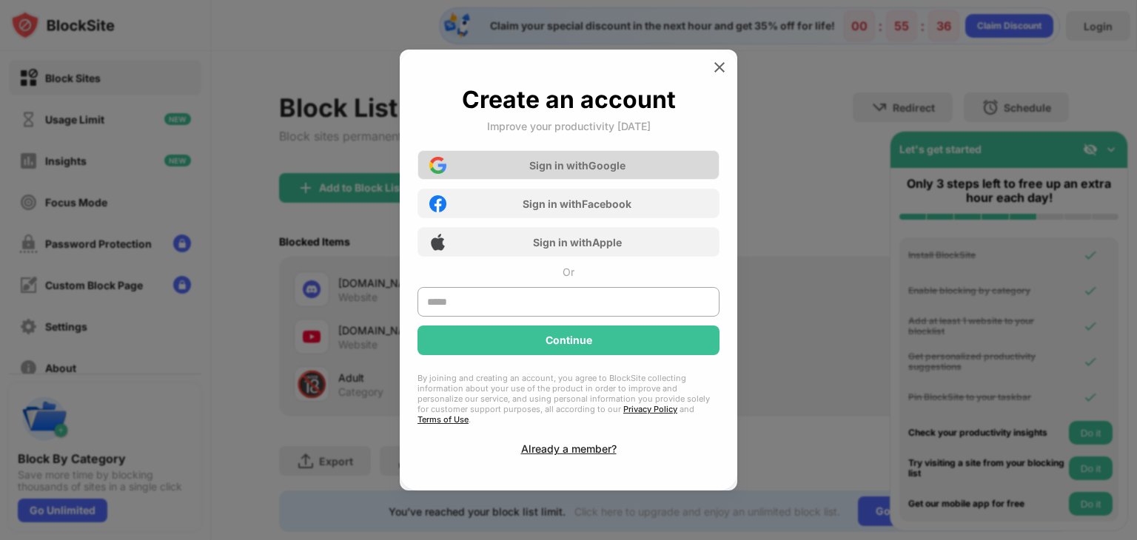
click at [654, 176] on div "Sign in with Google" at bounding box center [569, 165] width 302 height 30
click at [720, 79] on div at bounding box center [720, 68] width 24 height 24
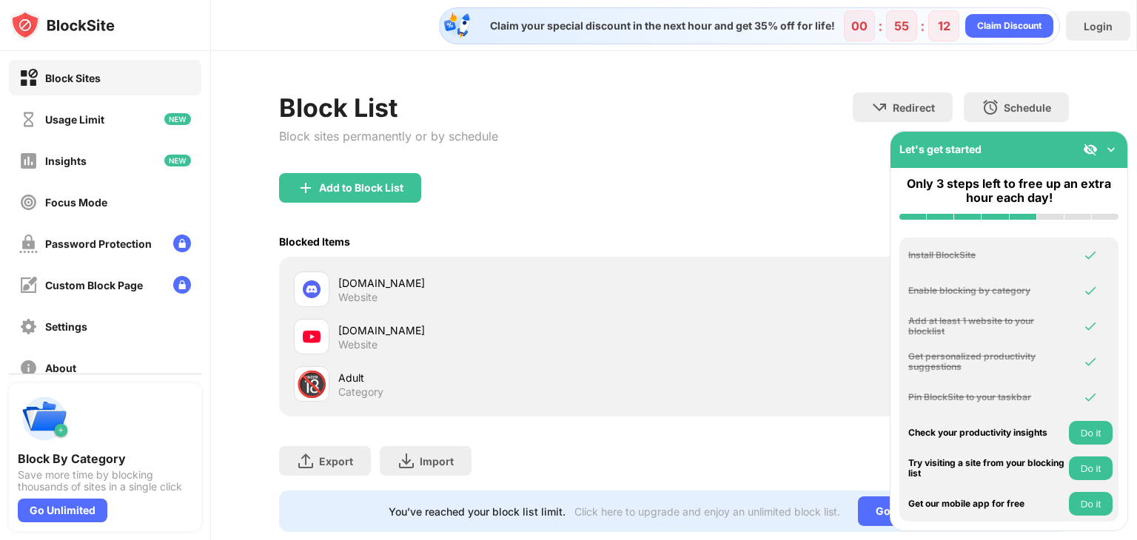
click at [1116, 155] on img at bounding box center [1111, 149] width 15 height 15
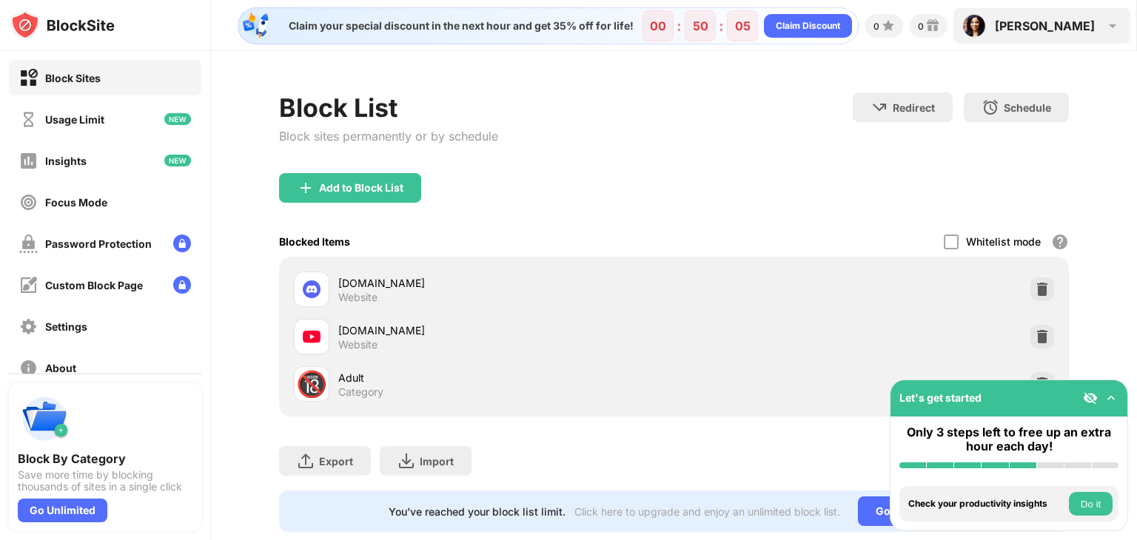
click at [1110, 22] on img at bounding box center [1113, 26] width 18 height 18
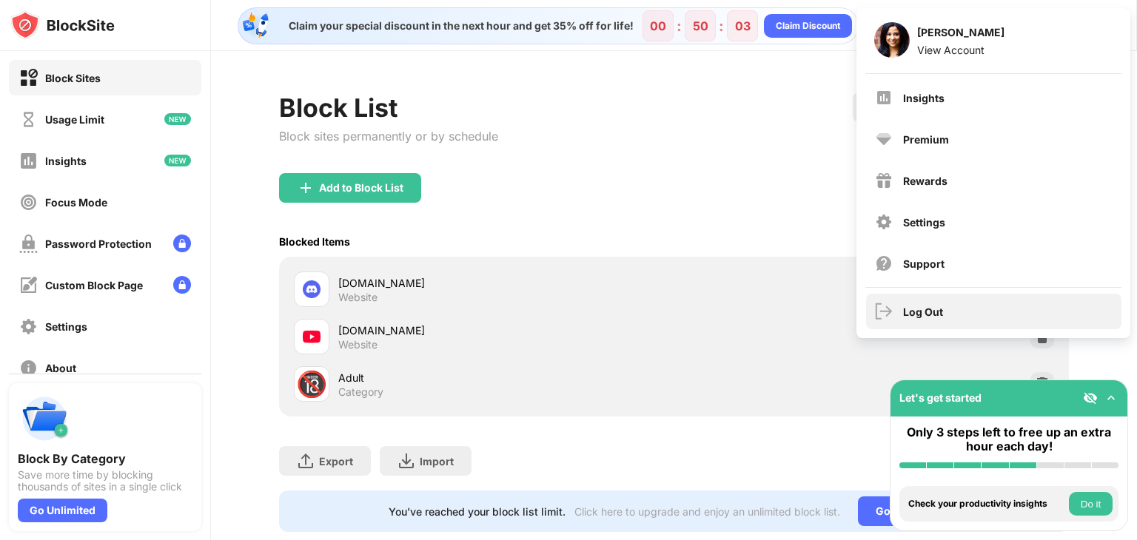
click at [902, 301] on div "Log Out" at bounding box center [993, 312] width 255 height 36
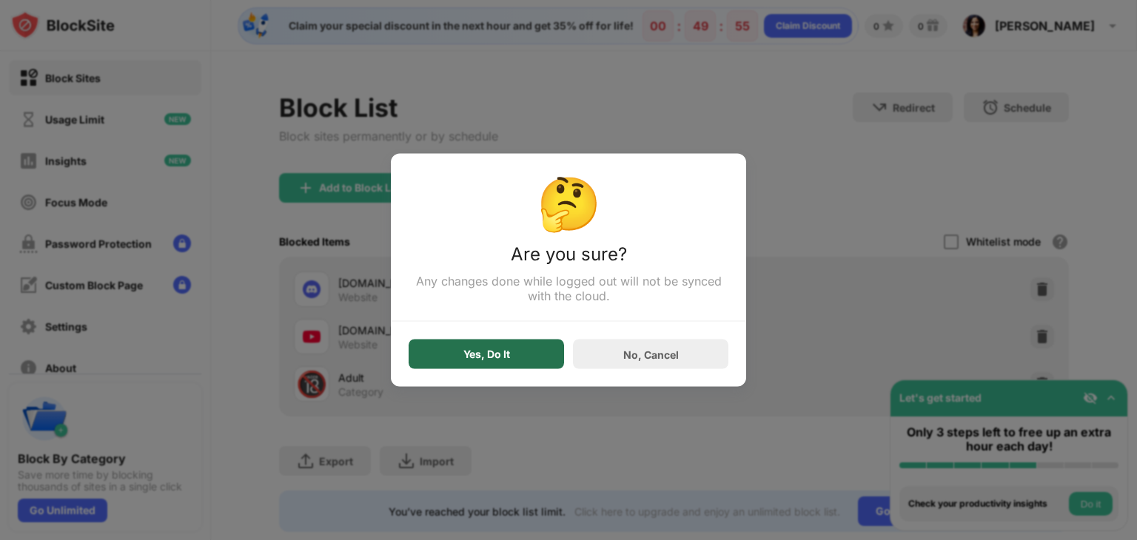
click at [439, 352] on div "Yes, Do It" at bounding box center [486, 355] width 155 height 30
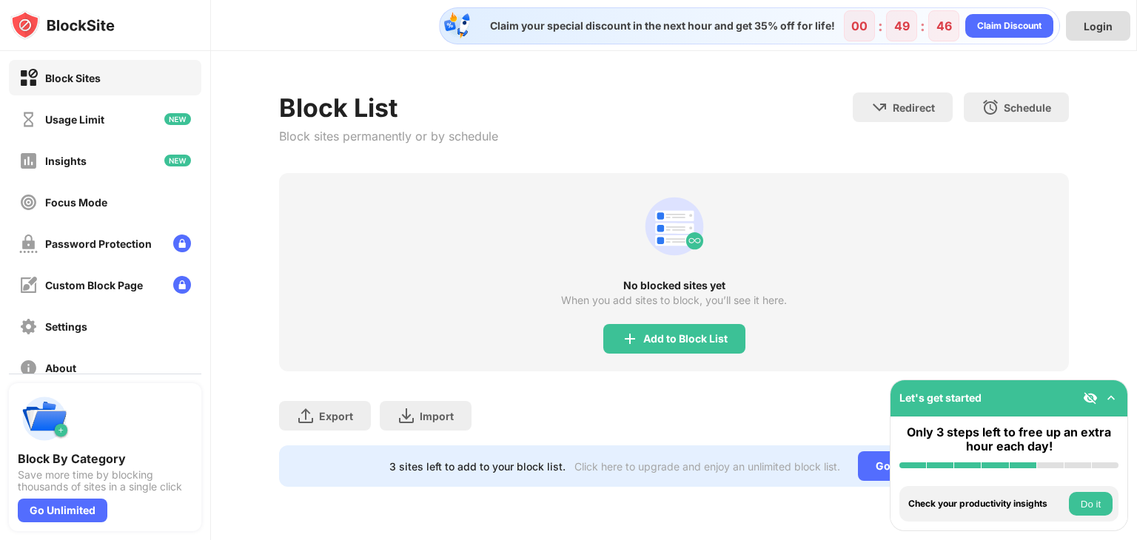
click at [1079, 31] on div "Login" at bounding box center [1098, 26] width 64 height 30
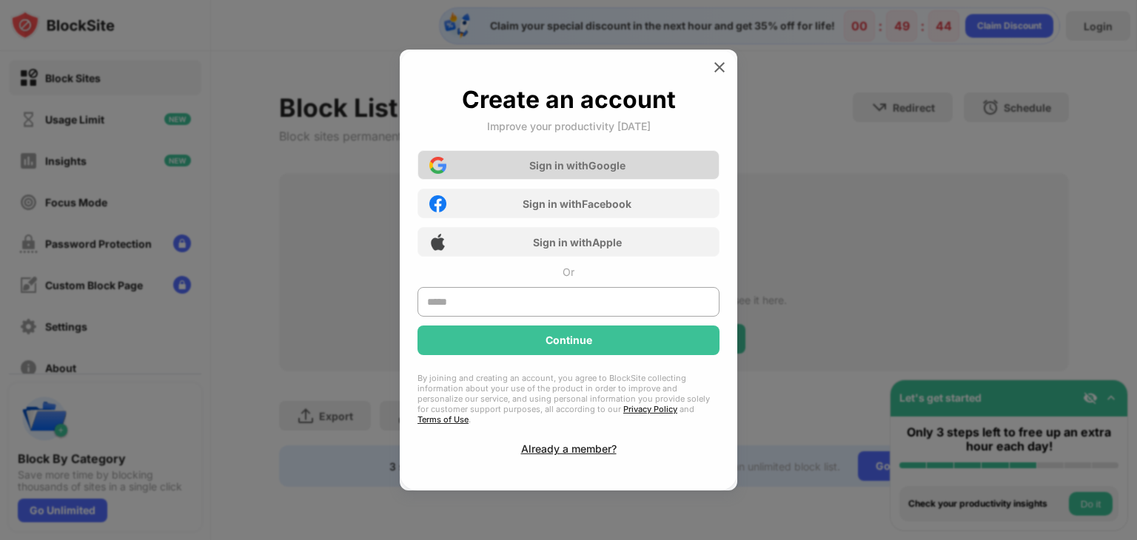
click at [553, 172] on div "Sign in with Google" at bounding box center [577, 165] width 96 height 13
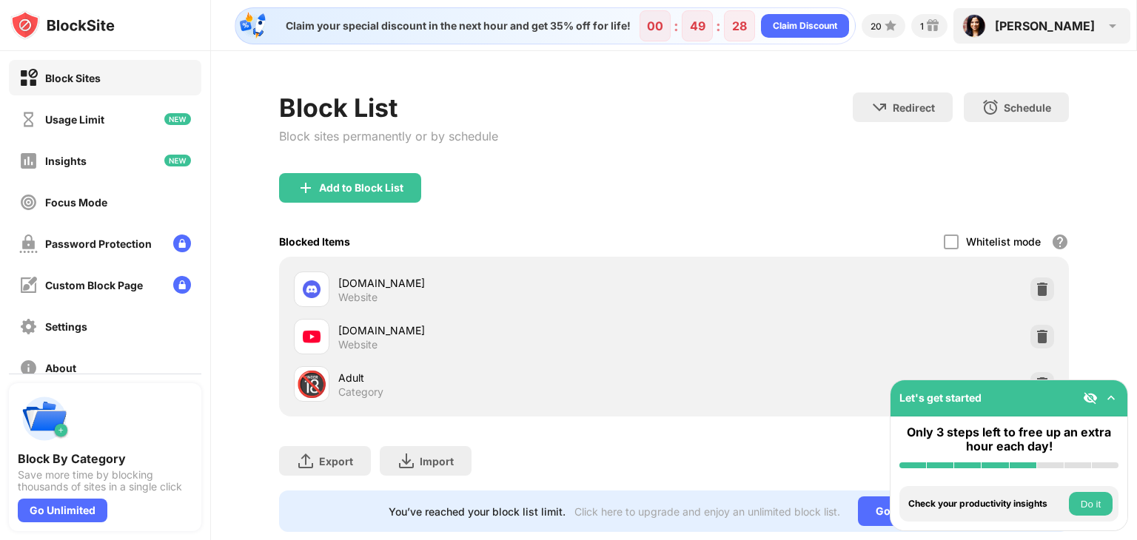
click at [1062, 37] on div "Barbara Barbara Clark View Account Insights Premium Rewards Settings Support Lo…" at bounding box center [1041, 26] width 177 height 36
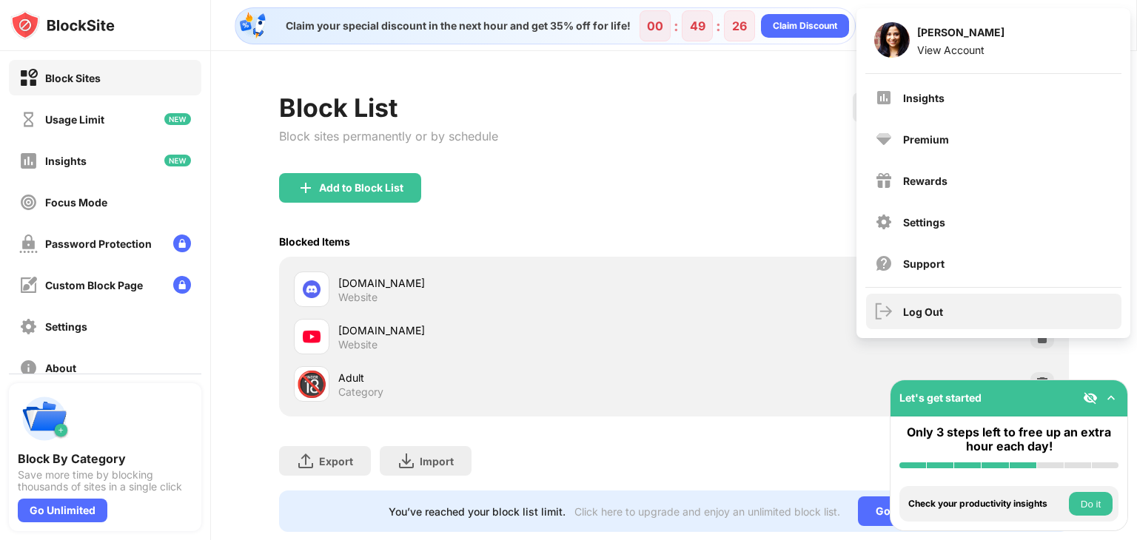
click at [920, 306] on div "Log Out" at bounding box center [923, 312] width 40 height 13
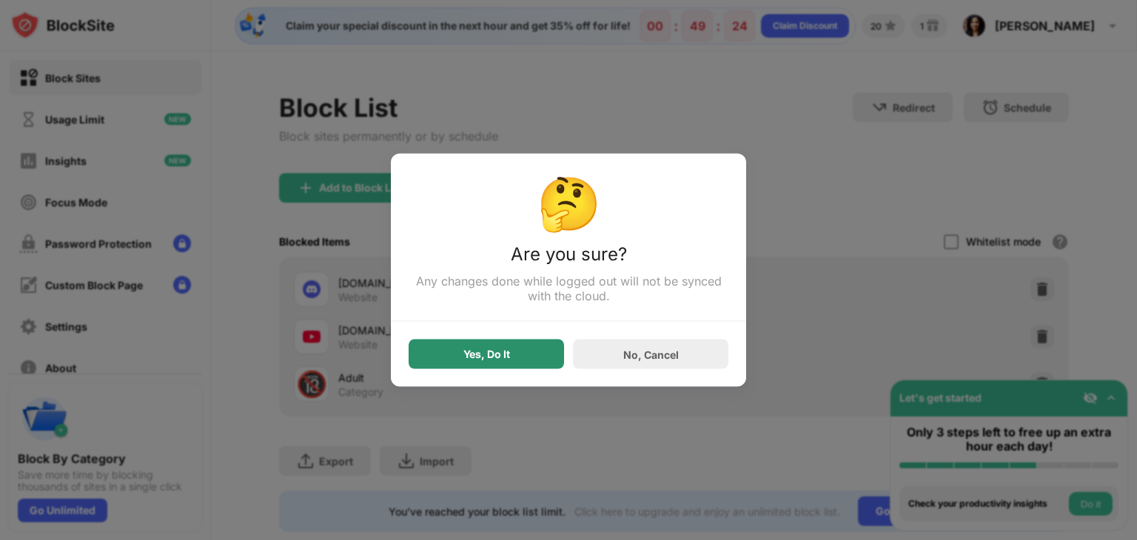
click at [523, 348] on div "Yes, Do It" at bounding box center [486, 355] width 155 height 30
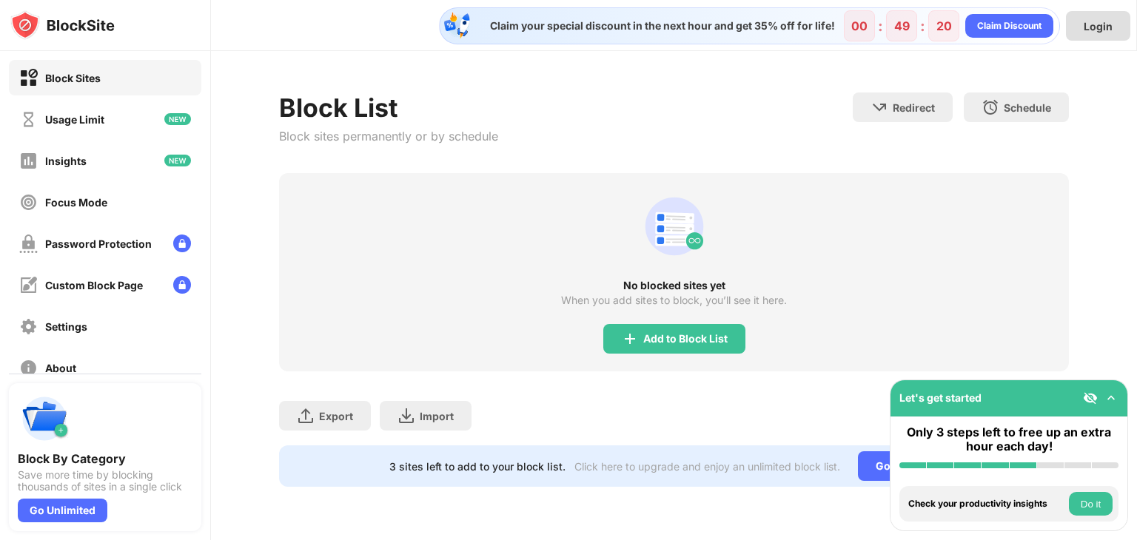
click at [1102, 25] on div "Login" at bounding box center [1098, 26] width 29 height 13
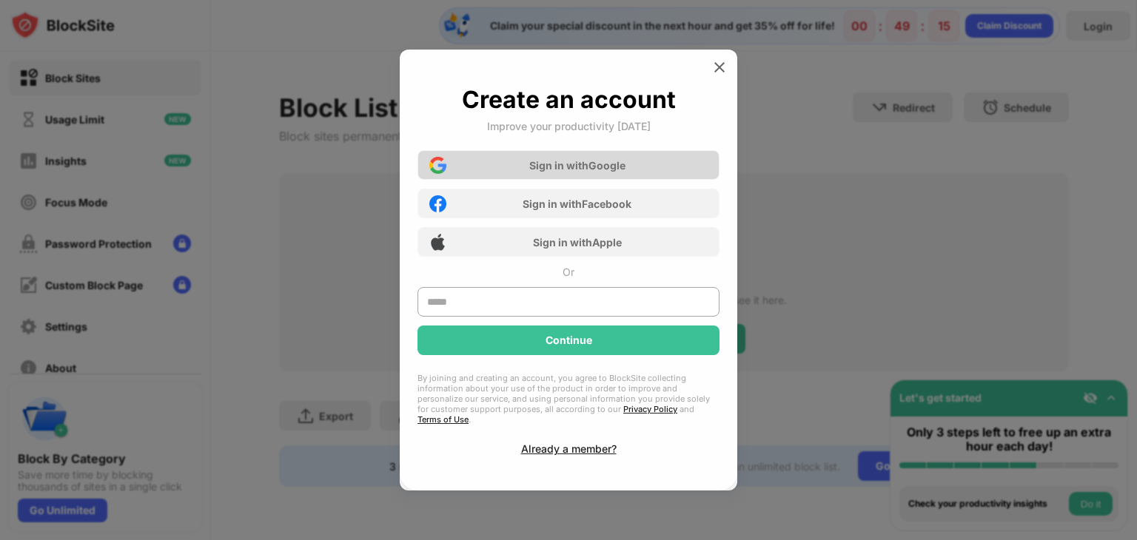
click at [618, 178] on div "Sign in with Google" at bounding box center [569, 165] width 302 height 30
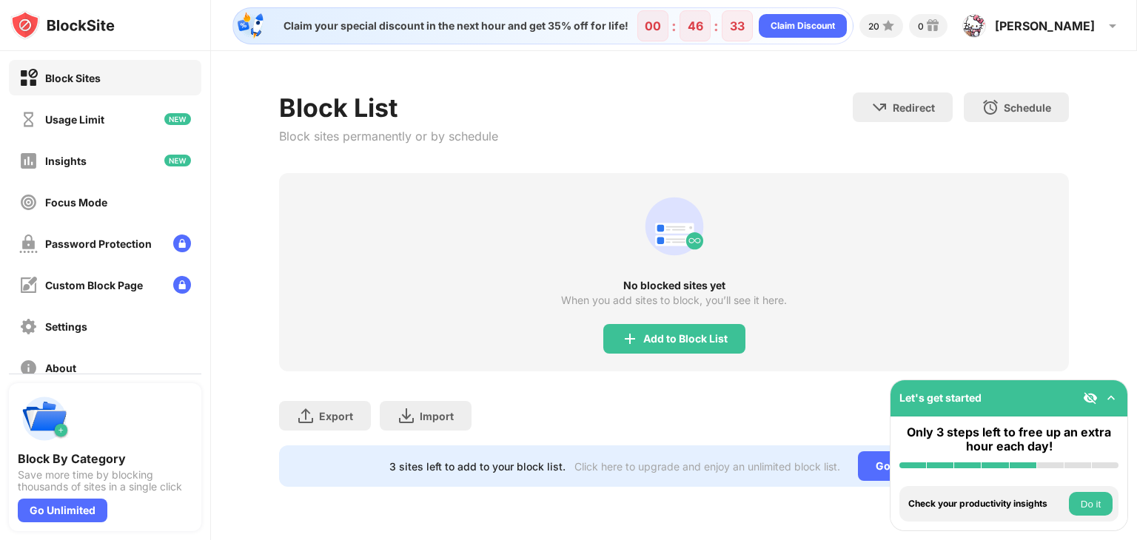
click at [687, 343] on div "Add to Block List" at bounding box center [685, 339] width 84 height 12
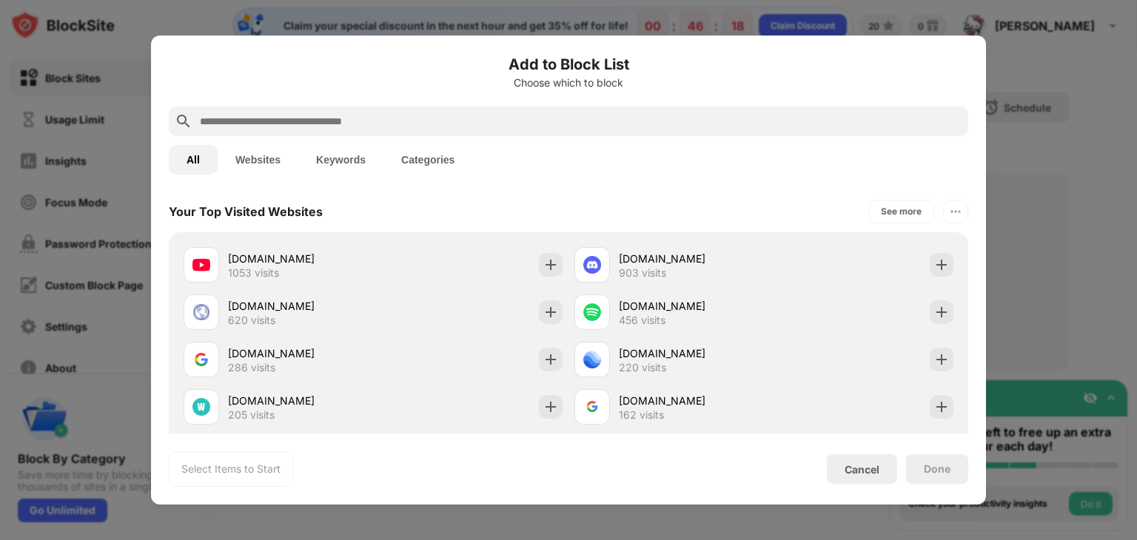
scroll to position [514, 0]
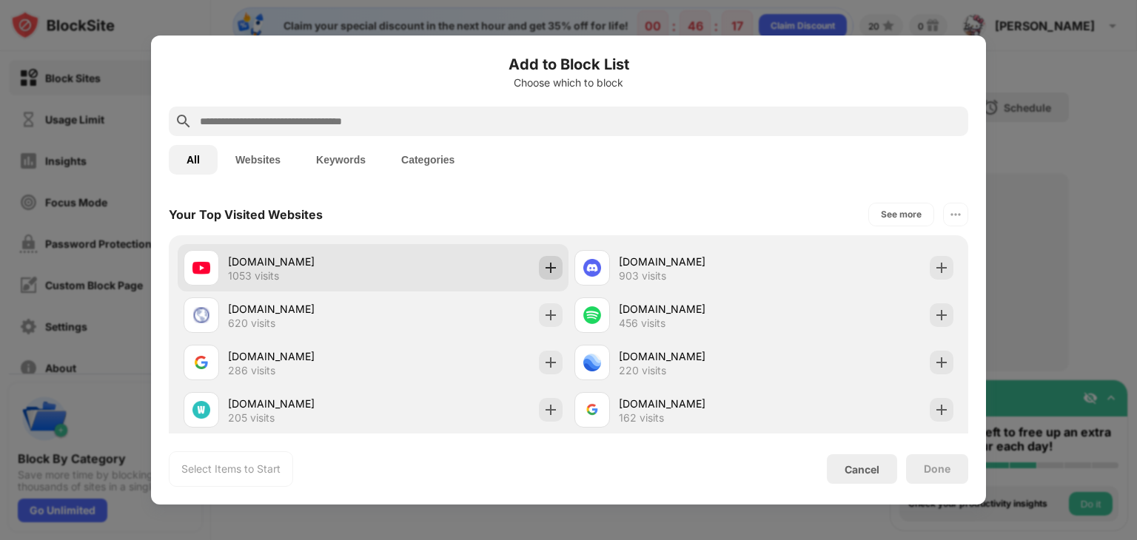
click at [542, 272] on div at bounding box center [551, 268] width 24 height 24
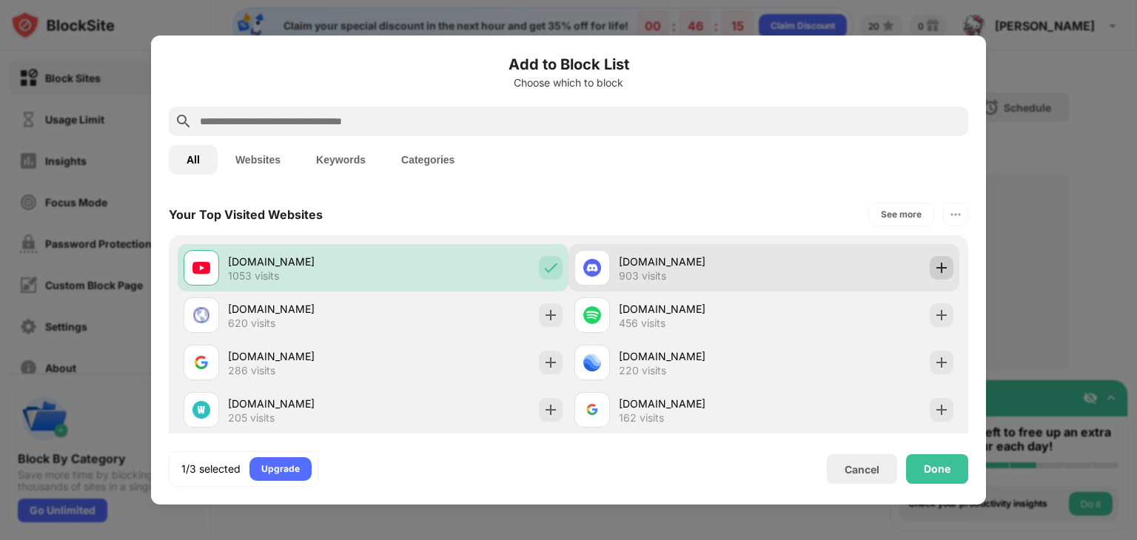
click at [941, 272] on img at bounding box center [941, 268] width 15 height 15
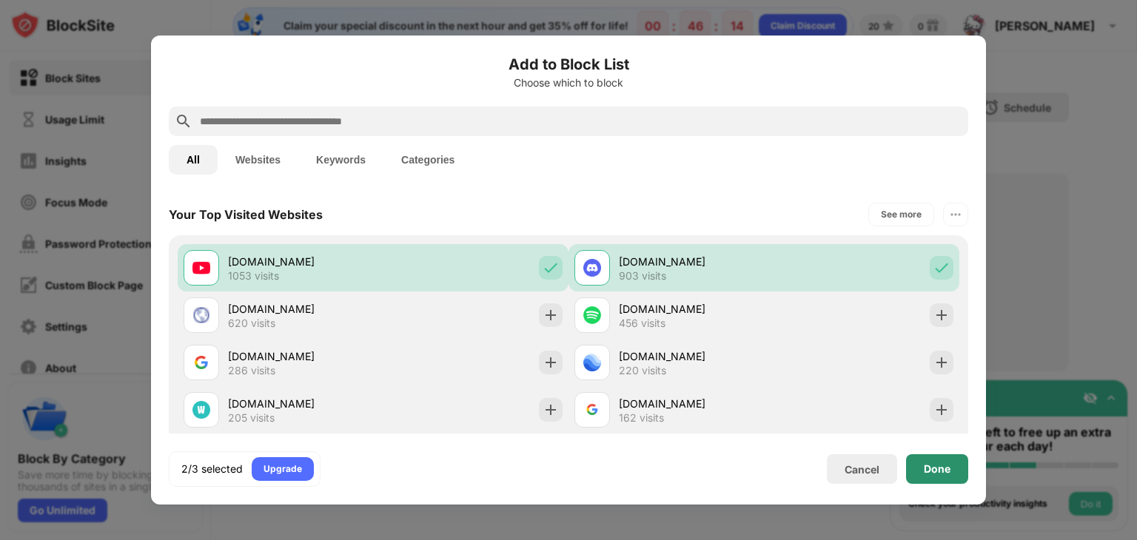
click at [942, 466] on div "Done" at bounding box center [937, 469] width 27 height 12
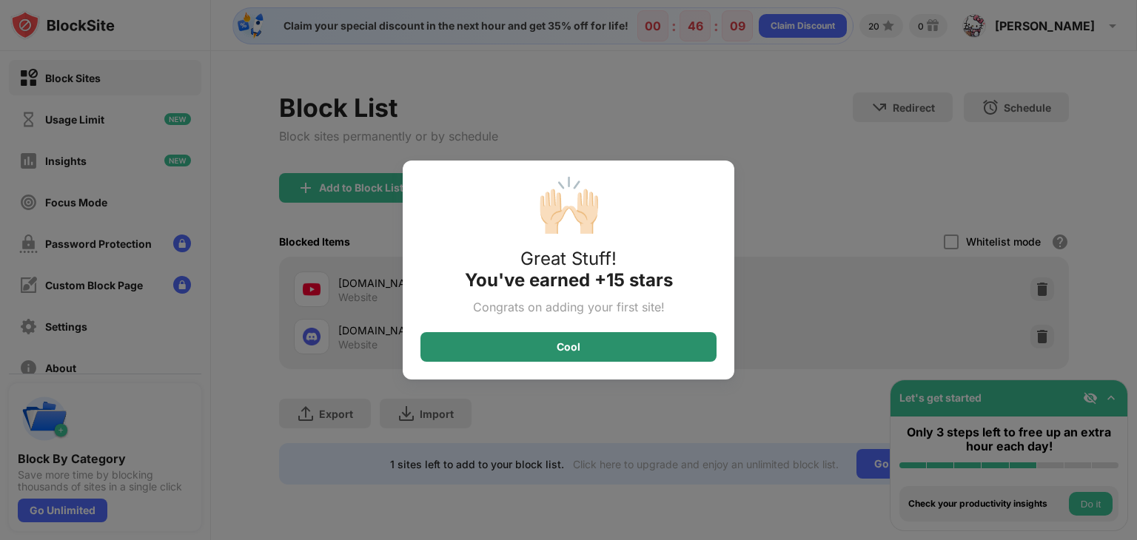
click at [609, 340] on div "Cool" at bounding box center [568, 347] width 296 height 30
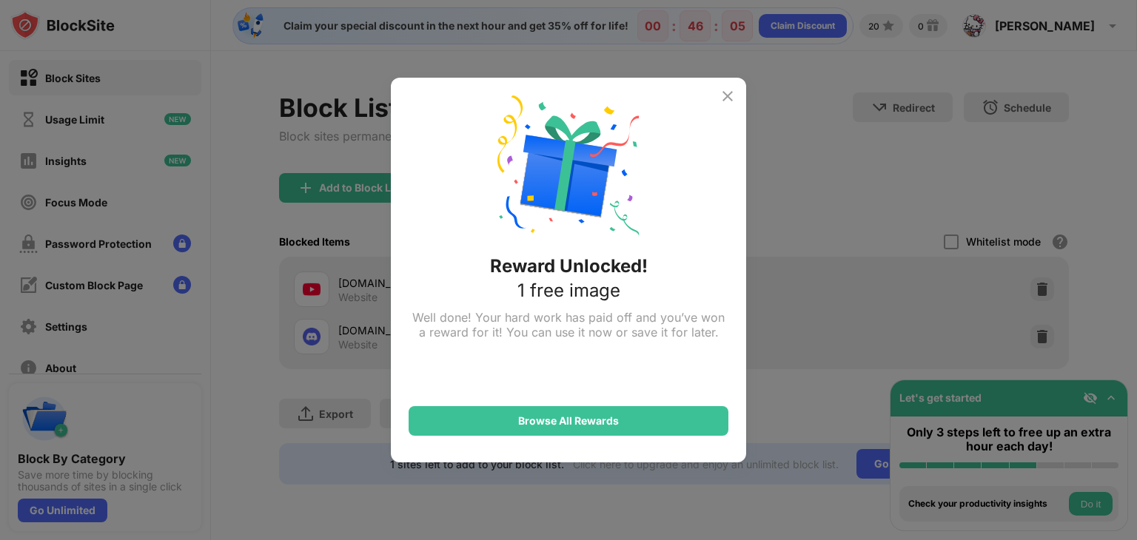
click at [731, 98] on img at bounding box center [728, 96] width 18 height 18
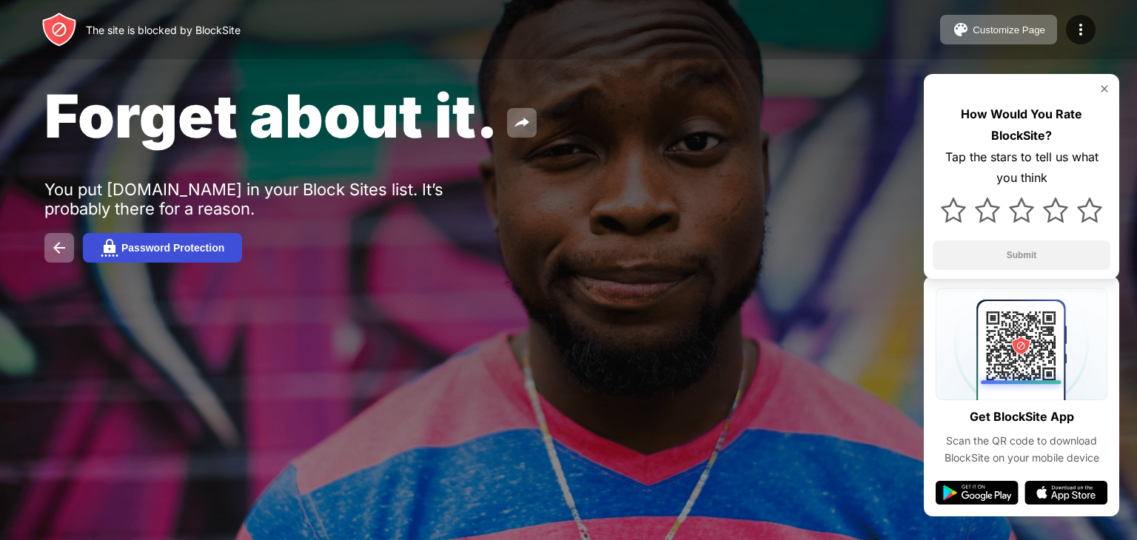
click at [198, 254] on div "Password Protection" at bounding box center [172, 248] width 103 height 12
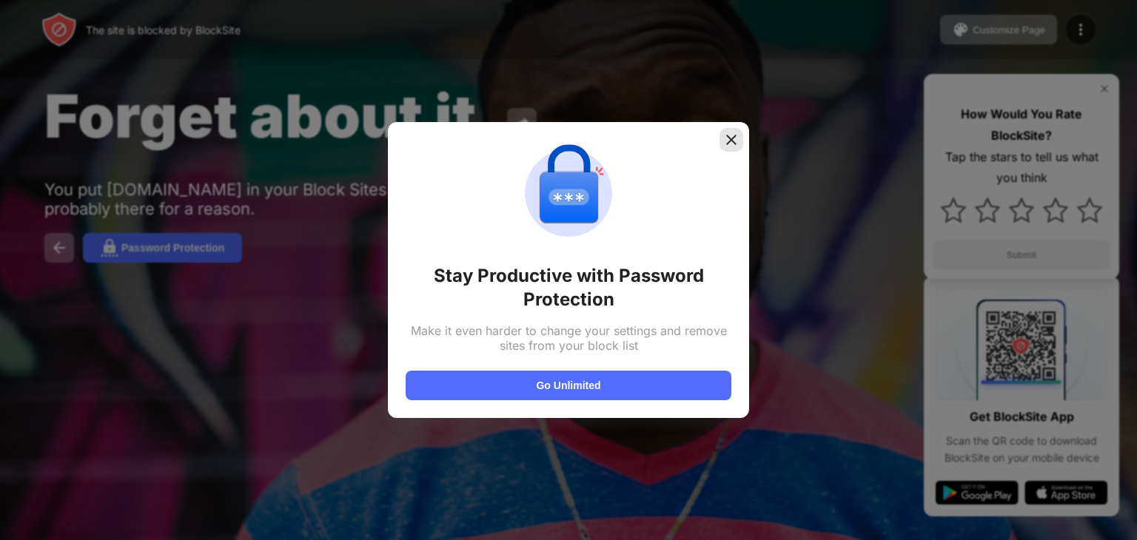
click at [734, 140] on img at bounding box center [731, 140] width 15 height 15
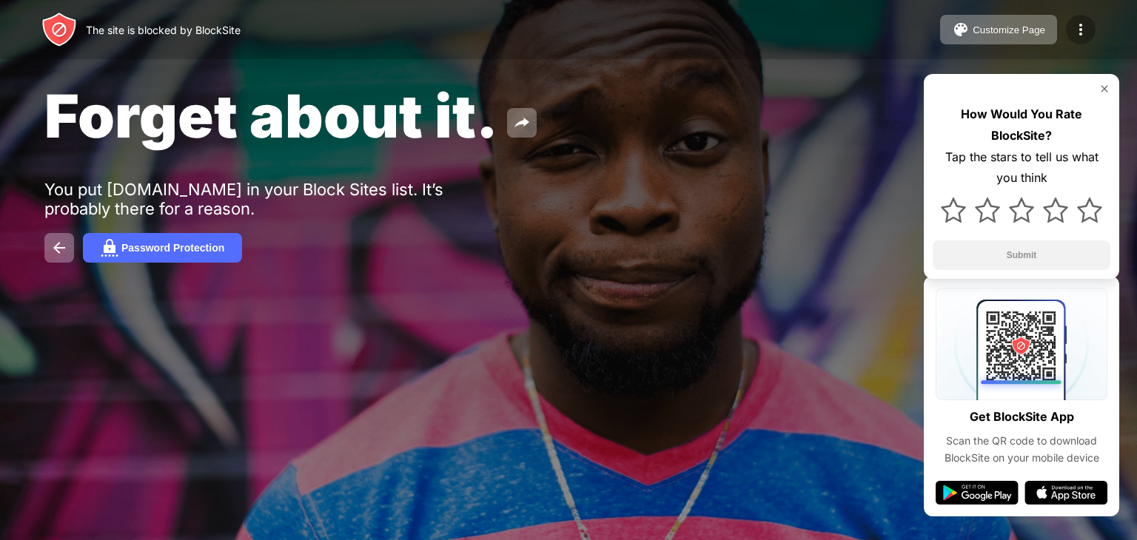
click at [1085, 24] on img at bounding box center [1081, 30] width 18 height 18
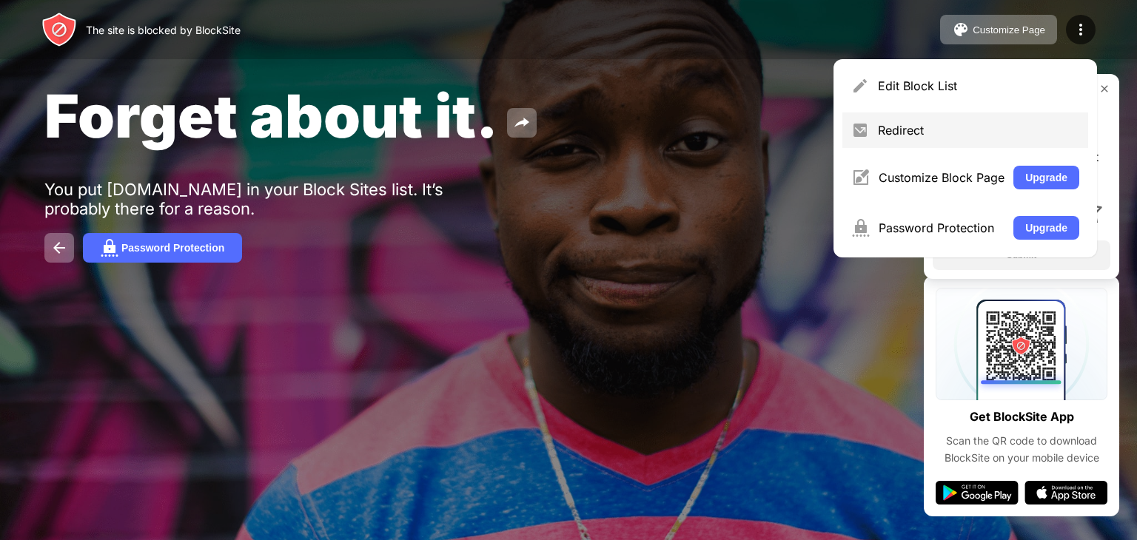
click at [948, 142] on div "Redirect" at bounding box center [965, 131] width 246 height 36
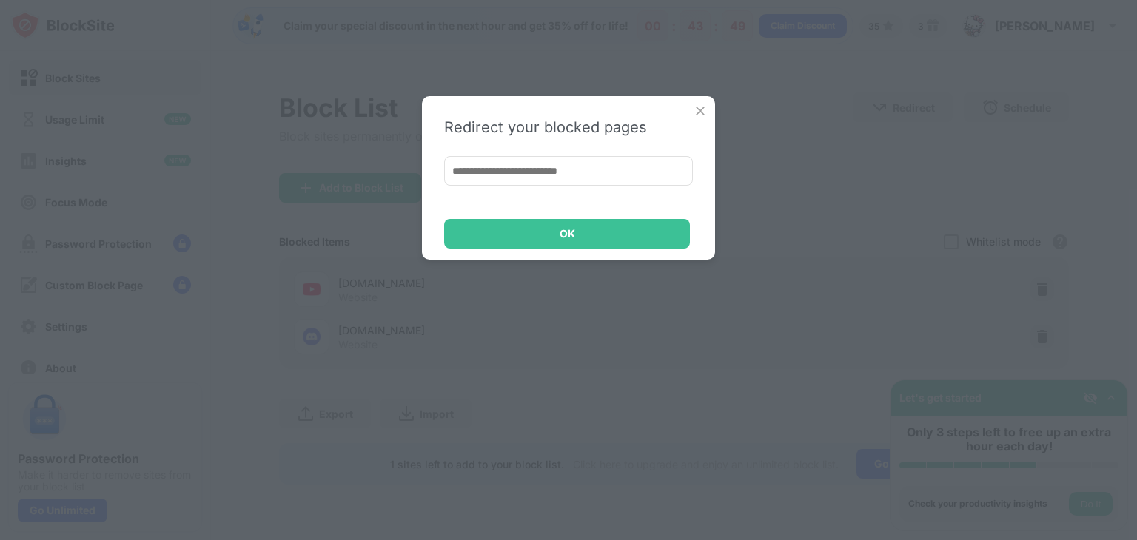
click at [521, 172] on input at bounding box center [568, 171] width 249 height 30
type input "*"
type input "**********"
